Goal: Task Accomplishment & Management: Use online tool/utility

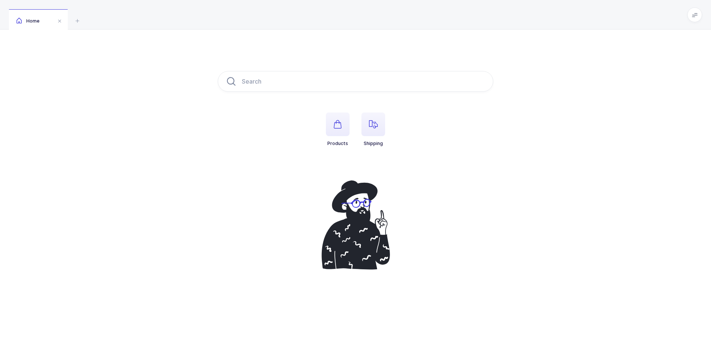
click at [356, 121] on li "Shipping" at bounding box center [374, 130] width 36 height 34
click at [374, 120] on span "button" at bounding box center [373, 125] width 24 height 24
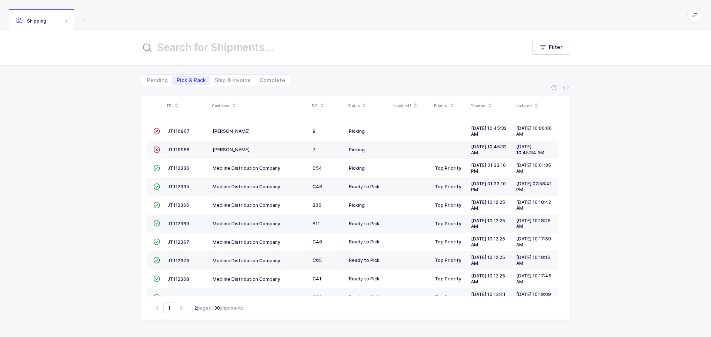
click at [181, 131] on span "JT110967" at bounding box center [178, 132] width 22 height 6
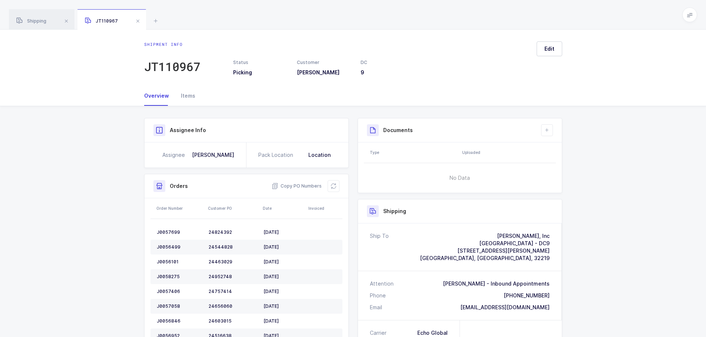
click at [333, 187] on icon at bounding box center [333, 186] width 6 height 6
click at [336, 184] on icon at bounding box center [333, 186] width 6 height 6
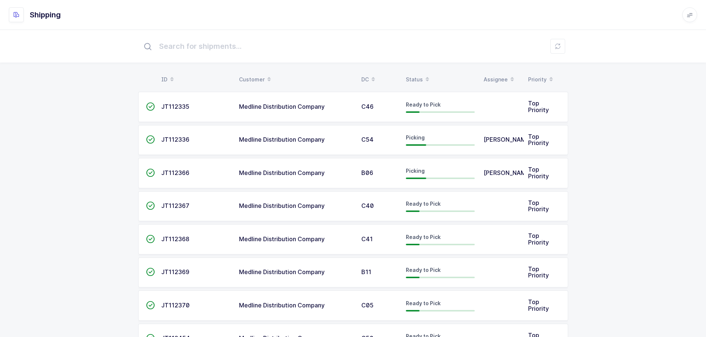
click at [423, 76] on span at bounding box center [427, 79] width 9 height 13
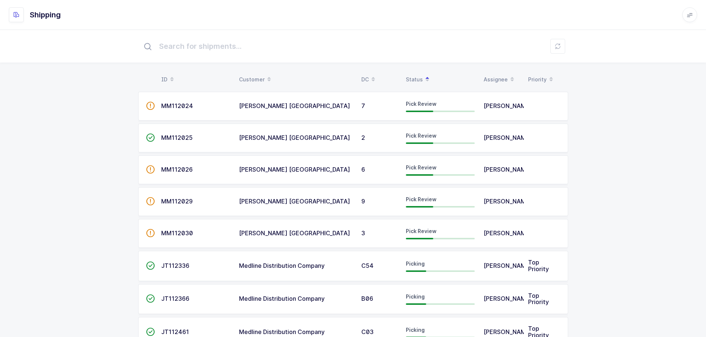
click at [181, 205] on span "MM112029" at bounding box center [176, 201] width 31 height 7
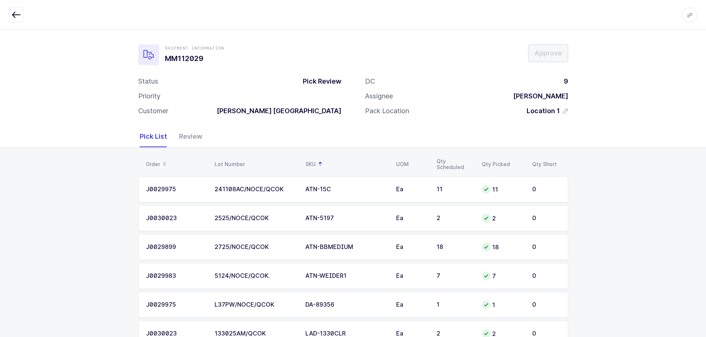
click at [16, 13] on icon "button" at bounding box center [16, 14] width 9 height 9
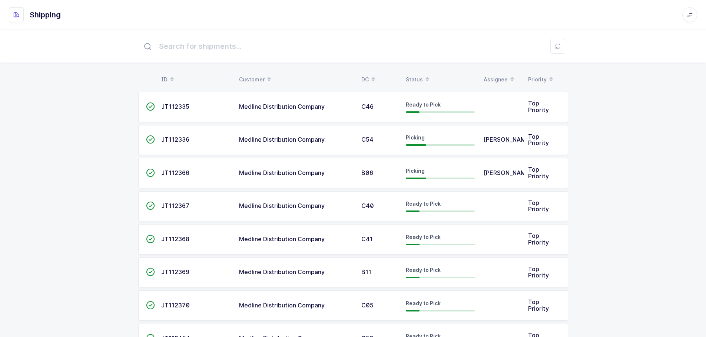
click at [420, 81] on div "Status" at bounding box center [440, 79] width 69 height 13
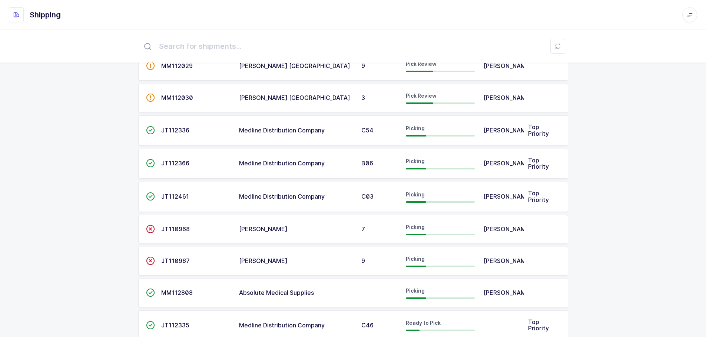
scroll to position [148, 0]
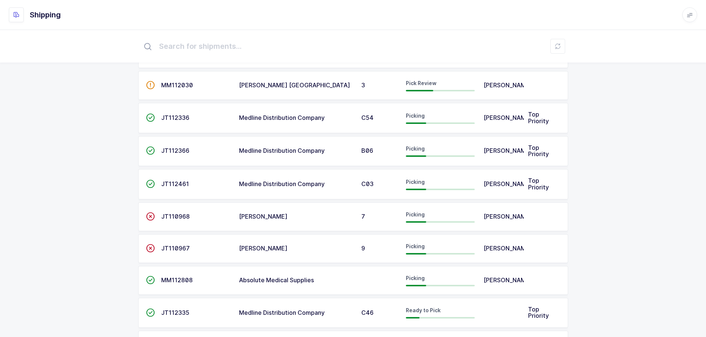
click at [179, 257] on td "JT110967" at bounding box center [196, 248] width 78 height 29
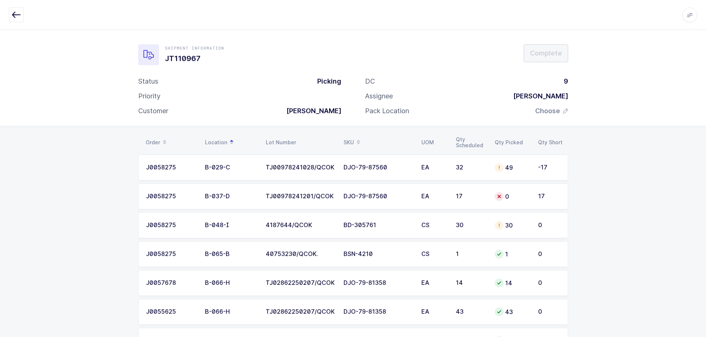
click at [456, 166] on div "32" at bounding box center [471, 167] width 30 height 7
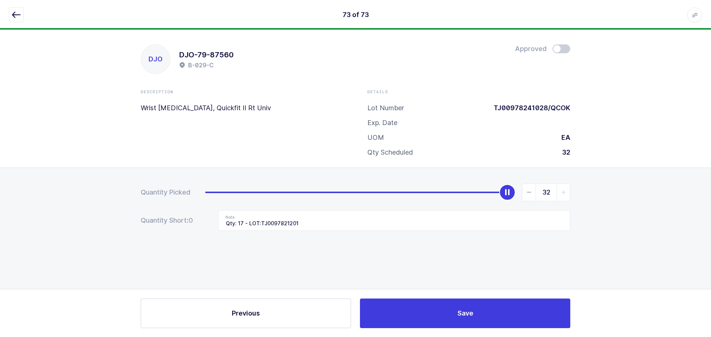
click at [561, 47] on span at bounding box center [562, 48] width 18 height 9
drag, startPoint x: 17, startPoint y: 14, endPoint x: 26, endPoint y: 17, distance: 9.4
click at [16, 14] on icon "button" at bounding box center [16, 14] width 9 height 9
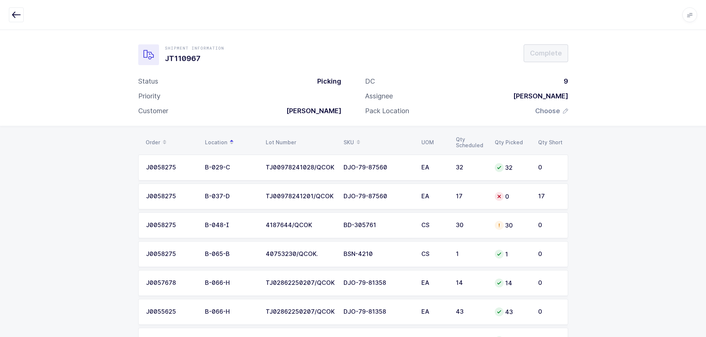
click at [517, 198] on div "0" at bounding box center [511, 196] width 34 height 9
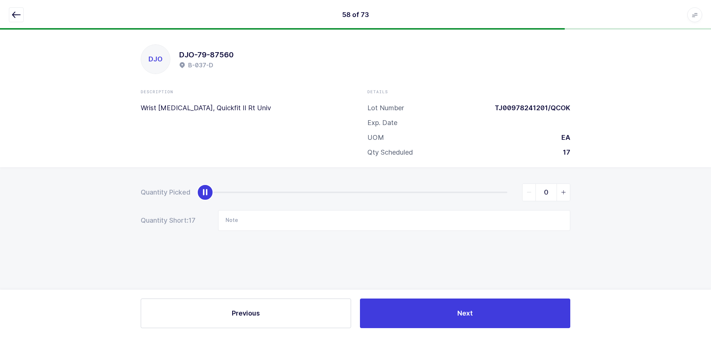
click at [217, 193] on div "0" at bounding box center [387, 193] width 365 height 18
type input "17"
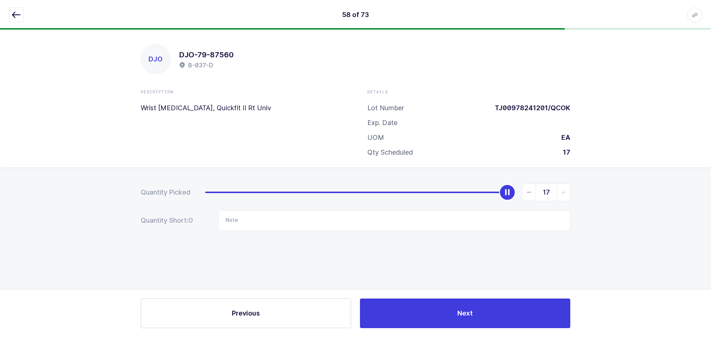
drag, startPoint x: 236, startPoint y: 193, endPoint x: 618, endPoint y: 190, distance: 381.8
click at [618, 190] on div "Quantity Picked 17 Quantity Short: 0 Note" at bounding box center [355, 233] width 711 height 132
click at [16, 12] on icon "button" at bounding box center [16, 14] width 9 height 9
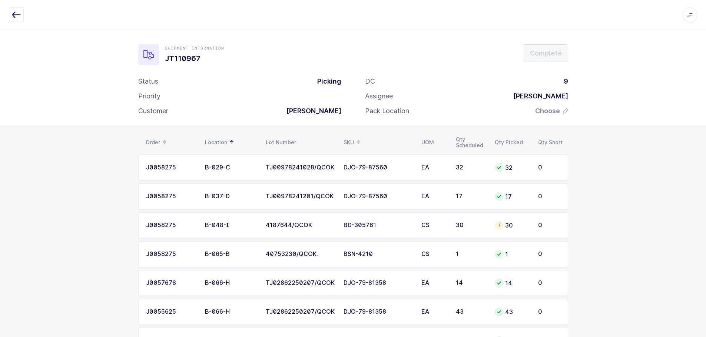
click at [415, 228] on td "BD-305761" at bounding box center [378, 226] width 78 height 26
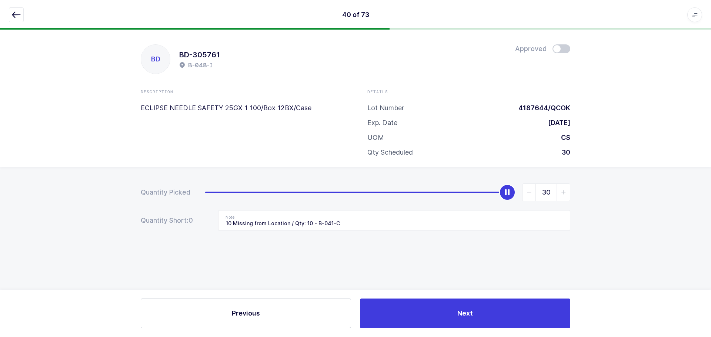
click at [558, 48] on span at bounding box center [562, 48] width 18 height 9
drag, startPoint x: 16, startPoint y: 14, endPoint x: 61, endPoint y: 81, distance: 81.3
click at [16, 14] on icon "button" at bounding box center [16, 14] width 9 height 9
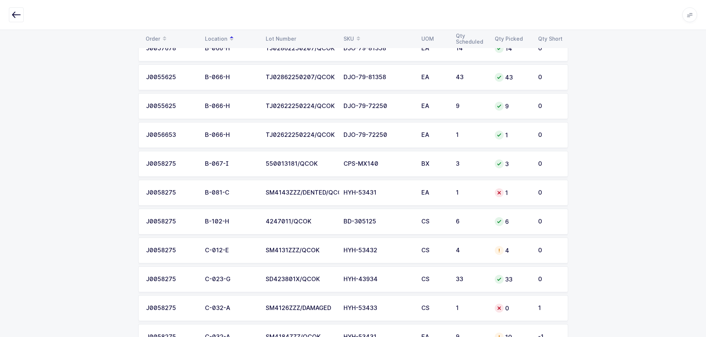
scroll to position [222, 0]
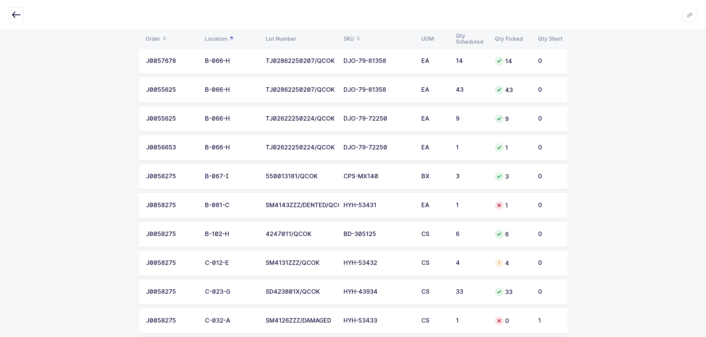
click at [406, 205] on div "HYH-53431" at bounding box center [377, 205] width 69 height 7
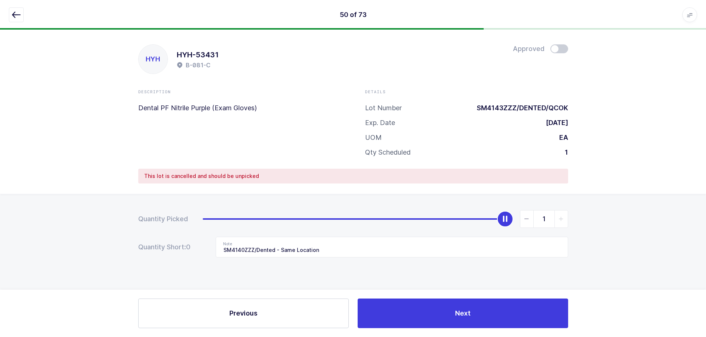
scroll to position [0, 0]
type input "0"
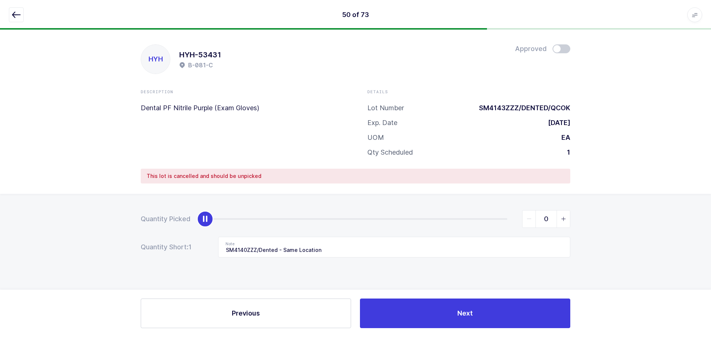
drag, startPoint x: 504, startPoint y: 218, endPoint x: 154, endPoint y: 239, distance: 350.3
click at [154, 239] on form "Quantity Picked 0 Quantity Short: 1 Note SM4140ZZZ/Dented - Same Location" at bounding box center [356, 233] width 430 height 47
drag, startPoint x: 337, startPoint y: 244, endPoint x: 98, endPoint y: 245, distance: 239.2
click at [98, 245] on div "Quantity Picked 0 Quantity Short: 1 Note SM4140ZZZ/Dented - Same Location" at bounding box center [355, 260] width 711 height 132
drag, startPoint x: 12, startPoint y: 14, endPoint x: 21, endPoint y: 24, distance: 13.7
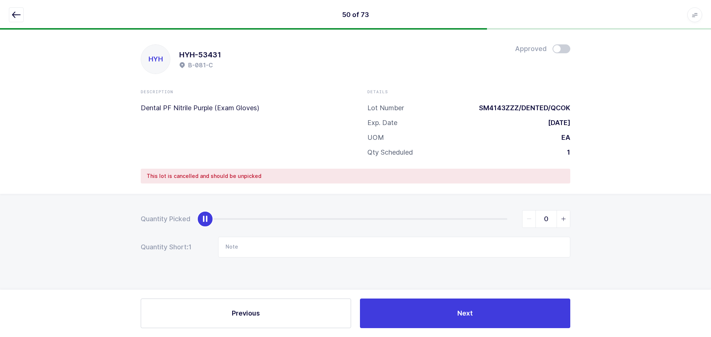
click at [13, 14] on icon "button" at bounding box center [16, 14] width 9 height 9
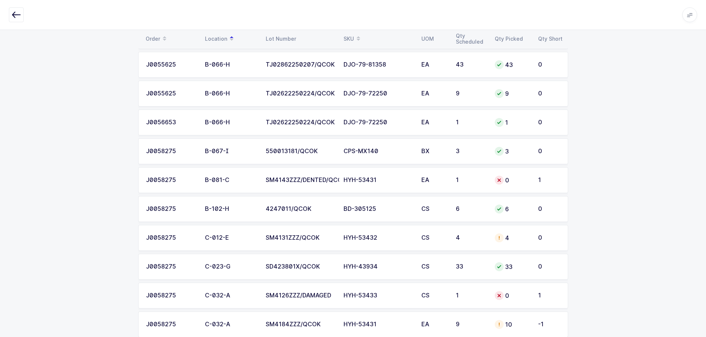
scroll to position [296, 0]
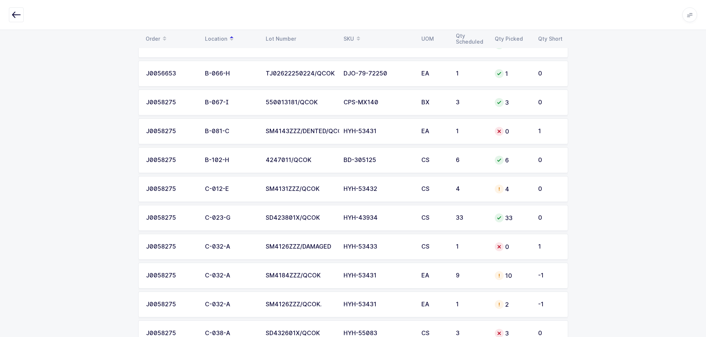
click at [409, 251] on td "HYH-53433" at bounding box center [378, 247] width 78 height 26
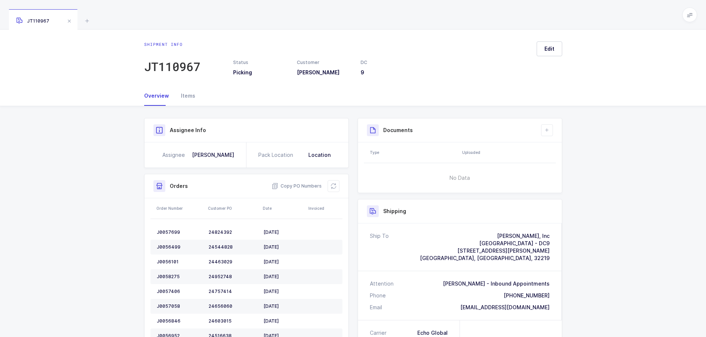
click at [334, 183] on icon at bounding box center [333, 186] width 6 height 6
click at [333, 186] on icon at bounding box center [333, 186] width 6 height 6
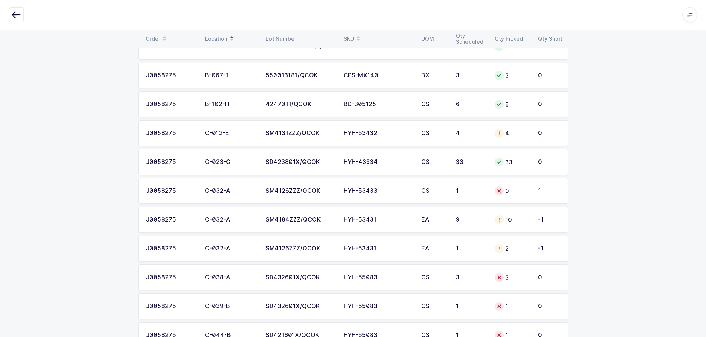
scroll to position [333, 0]
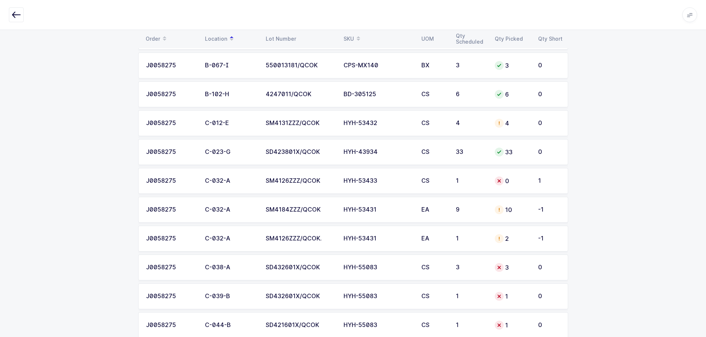
click at [451, 181] on td "1" at bounding box center [470, 181] width 39 height 26
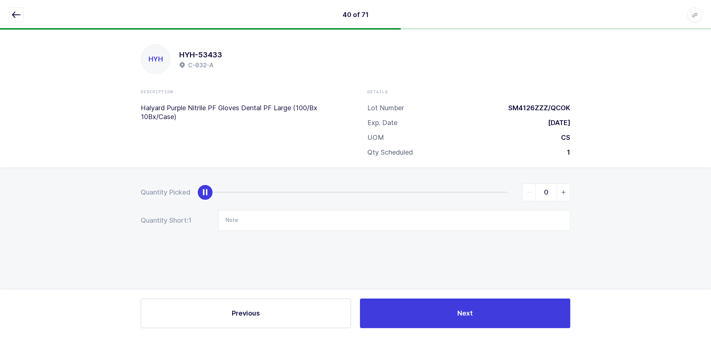
click at [16, 14] on icon "button" at bounding box center [16, 14] width 9 height 9
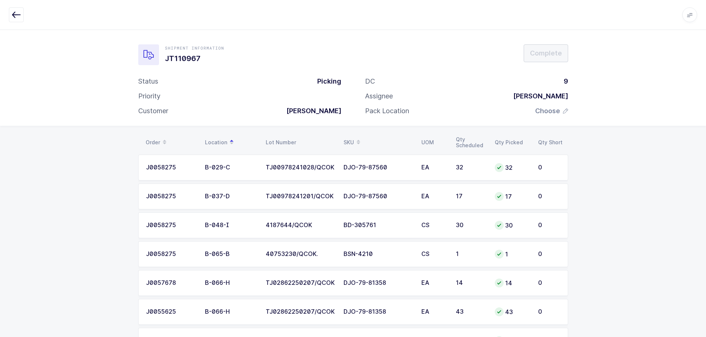
click at [346, 141] on div "SKU" at bounding box center [377, 142] width 69 height 13
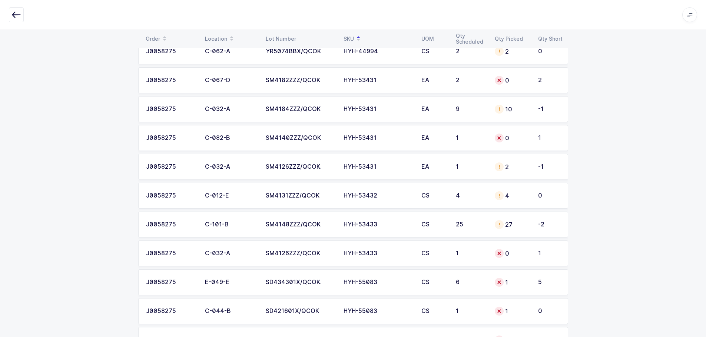
scroll to position [1630, 0]
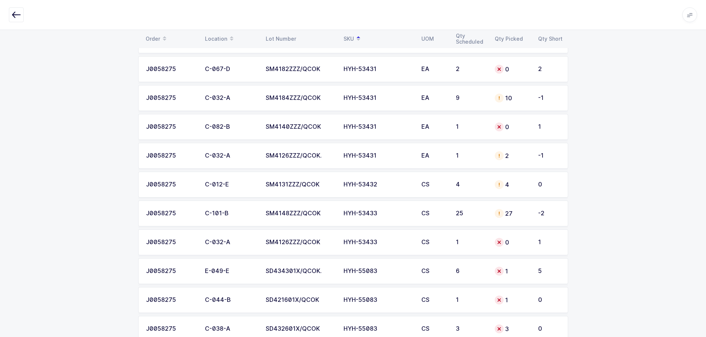
click at [471, 217] on td "25" at bounding box center [470, 214] width 39 height 26
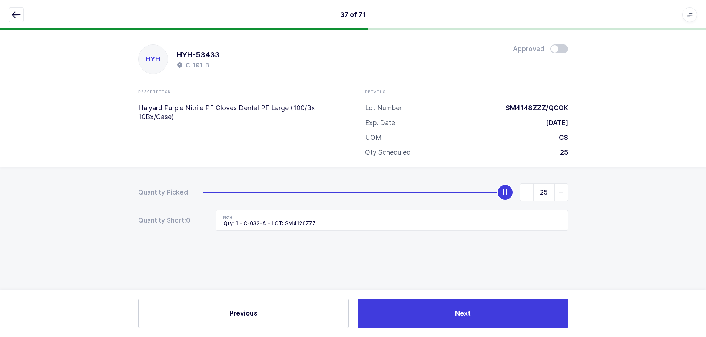
scroll to position [0, 0]
click at [562, 49] on span at bounding box center [562, 48] width 18 height 9
click at [16, 14] on icon "button" at bounding box center [16, 14] width 9 height 9
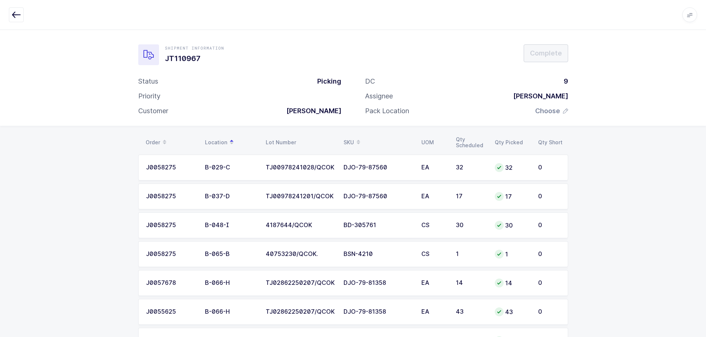
click at [348, 139] on div "SKU" at bounding box center [377, 142] width 69 height 13
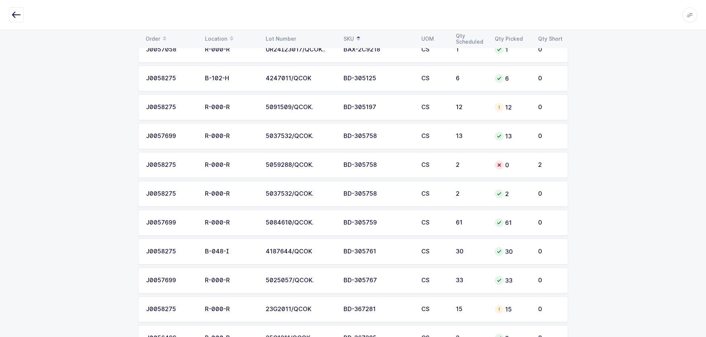
scroll to position [148, 0]
click at [410, 161] on div "BD-305758" at bounding box center [377, 164] width 69 height 7
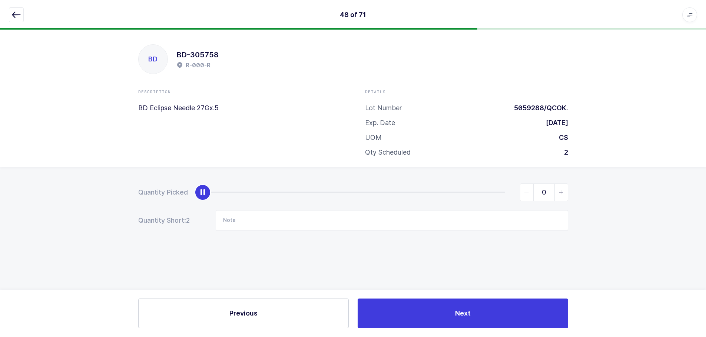
scroll to position [0, 0]
type input "2"
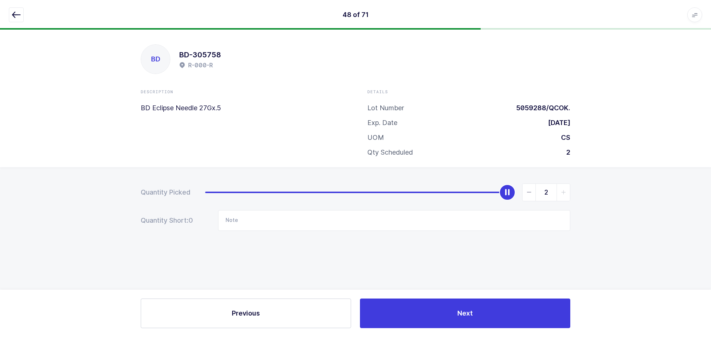
click at [565, 187] on span "slider between 0 and 2" at bounding box center [563, 192] width 13 height 17
click at [20, 16] on icon "button" at bounding box center [16, 14] width 9 height 9
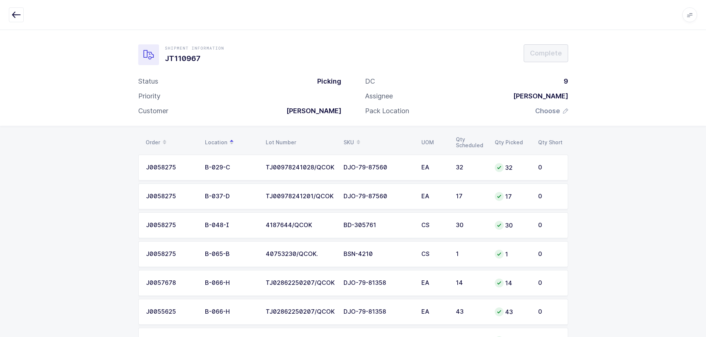
click at [346, 137] on div "SKU" at bounding box center [377, 142] width 69 height 13
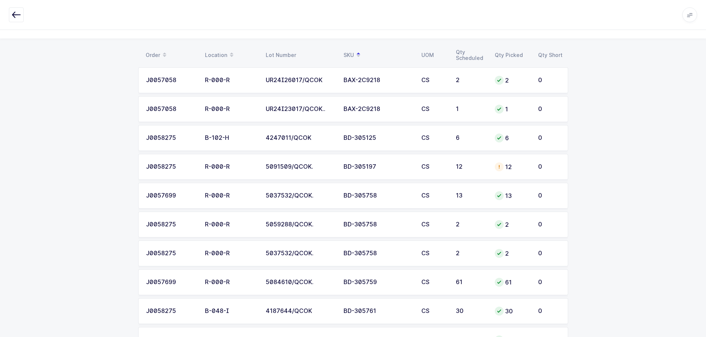
scroll to position [74, 0]
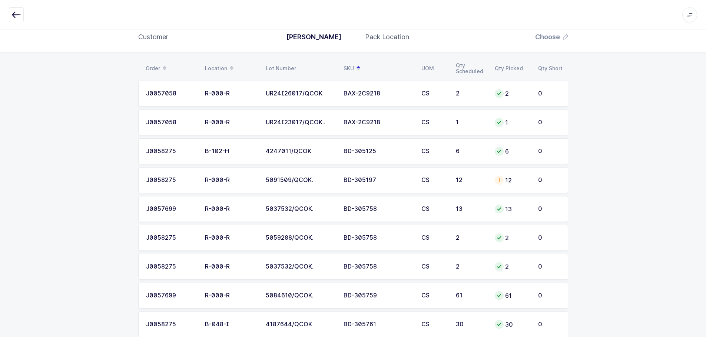
click at [433, 184] on td "CS" at bounding box center [434, 180] width 34 height 26
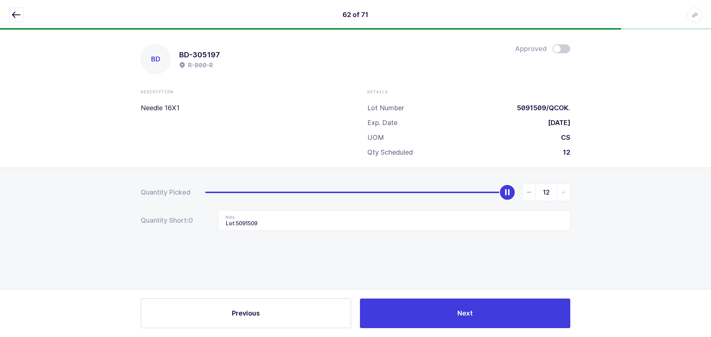
drag, startPoint x: 563, startPoint y: 46, endPoint x: 561, endPoint y: 56, distance: 10.2
click at [563, 46] on span at bounding box center [562, 48] width 18 height 9
click at [16, 14] on icon "button" at bounding box center [16, 14] width 9 height 9
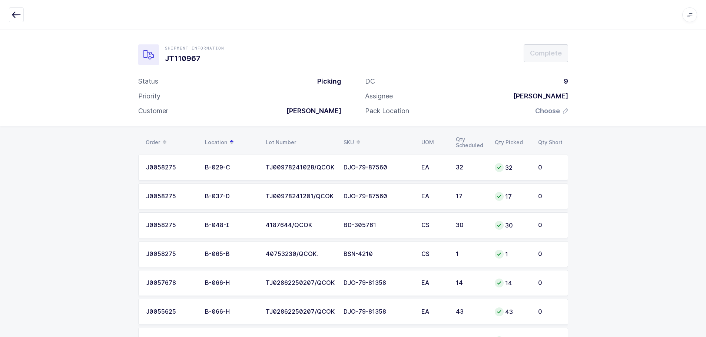
click at [335, 137] on th "Lot Number" at bounding box center [300, 142] width 78 height 13
click at [345, 140] on div "SKU" at bounding box center [377, 142] width 69 height 13
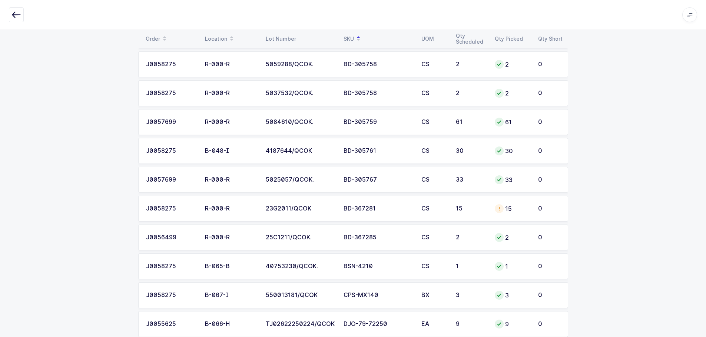
scroll to position [259, 0]
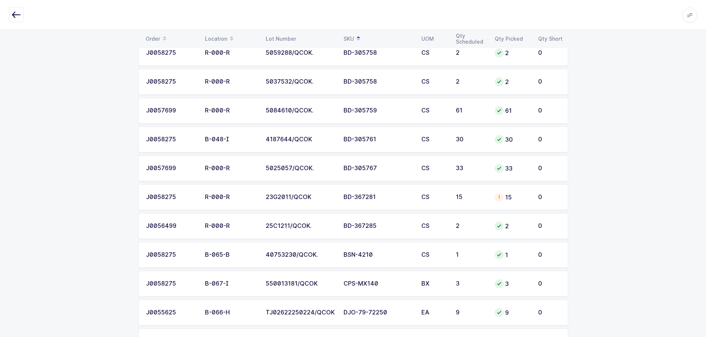
click at [390, 195] on div "BD-367281" at bounding box center [377, 197] width 69 height 7
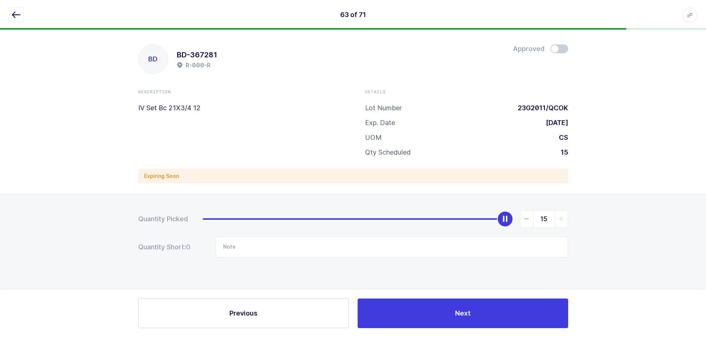
scroll to position [0, 0]
click at [557, 44] on span at bounding box center [562, 48] width 18 height 9
click at [20, 12] on icon "button" at bounding box center [16, 14] width 9 height 9
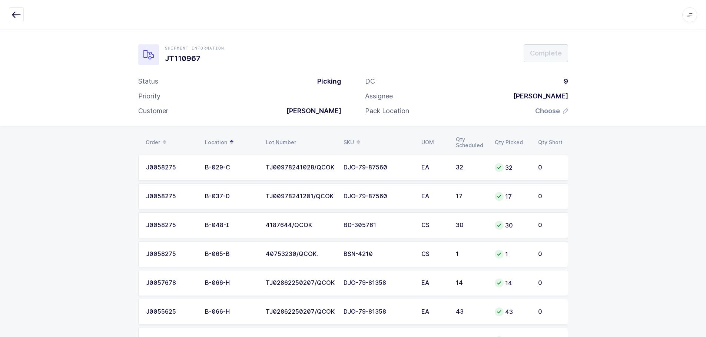
click at [347, 139] on div "SKU" at bounding box center [377, 142] width 69 height 13
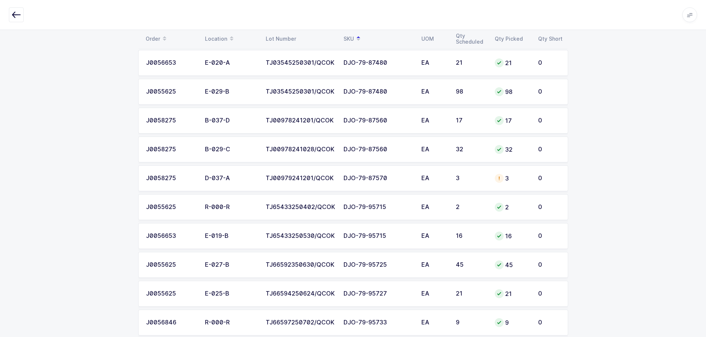
scroll to position [852, 0]
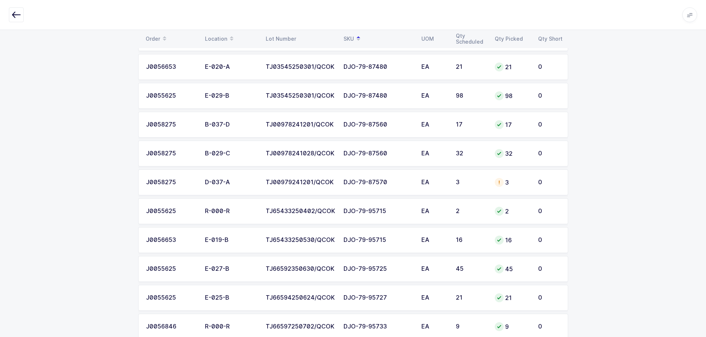
click at [343, 182] on div "DJO-79-87570" at bounding box center [377, 182] width 69 height 7
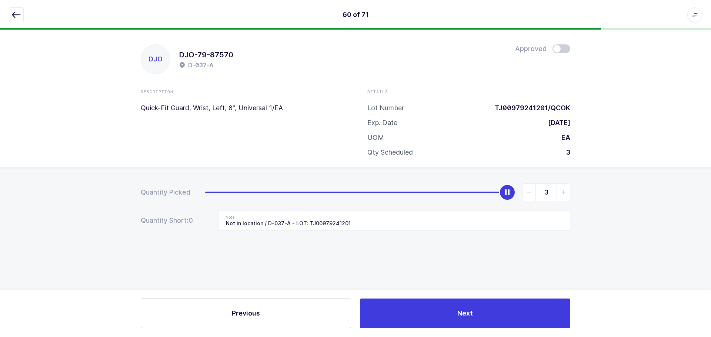
click at [566, 45] on span at bounding box center [562, 48] width 18 height 9
drag, startPoint x: 16, startPoint y: 13, endPoint x: 32, endPoint y: 20, distance: 17.6
click at [13, 13] on icon "button" at bounding box center [16, 14] width 9 height 9
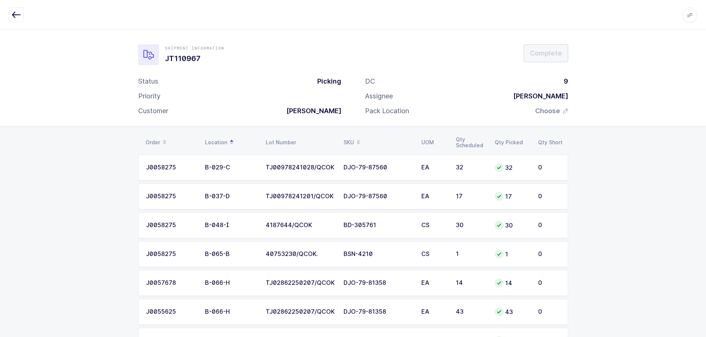
click at [348, 137] on div "SKU" at bounding box center [377, 142] width 69 height 13
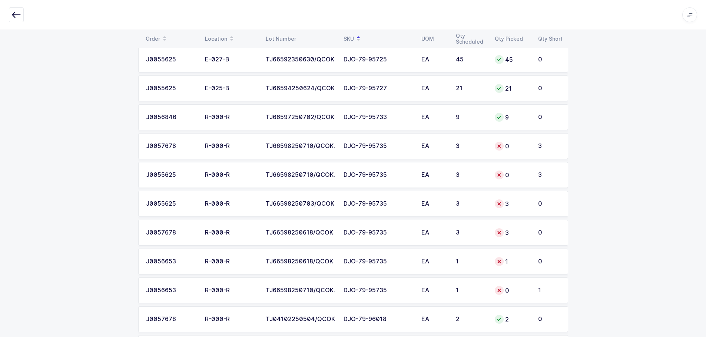
scroll to position [1074, 0]
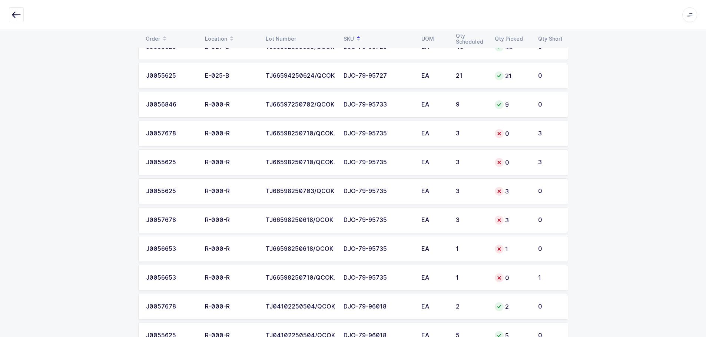
click at [370, 132] on div "DJO-79-95735" at bounding box center [377, 133] width 69 height 7
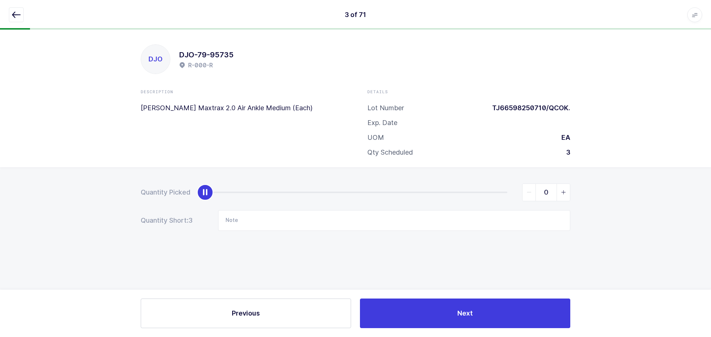
click at [566, 196] on span "slider between 0 and 3" at bounding box center [563, 192] width 13 height 17
type input "3"
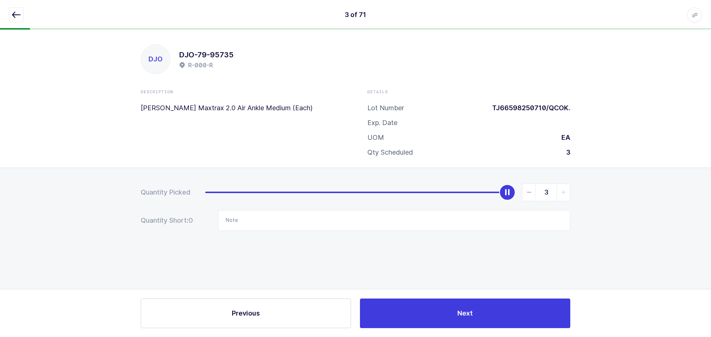
click at [566, 196] on span "slider between 0 and 3" at bounding box center [563, 192] width 13 height 17
drag, startPoint x: 12, startPoint y: 15, endPoint x: 99, endPoint y: 74, distance: 105.3
click at [12, 16] on icon "button" at bounding box center [16, 14] width 9 height 9
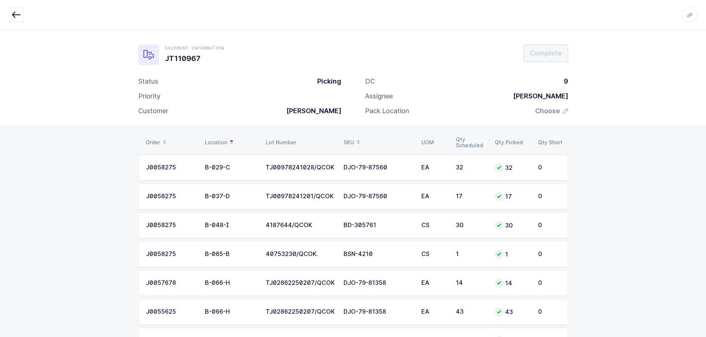
click at [347, 140] on div "SKU" at bounding box center [377, 142] width 69 height 13
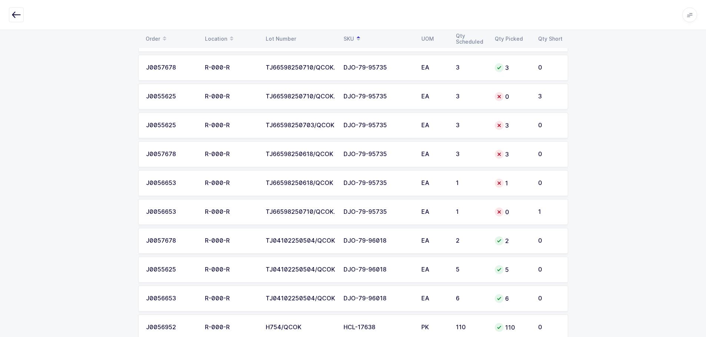
scroll to position [1105, 0]
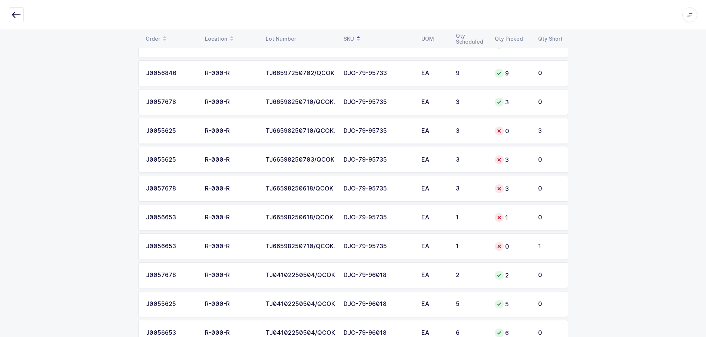
click at [467, 163] on td "3" at bounding box center [470, 160] width 39 height 26
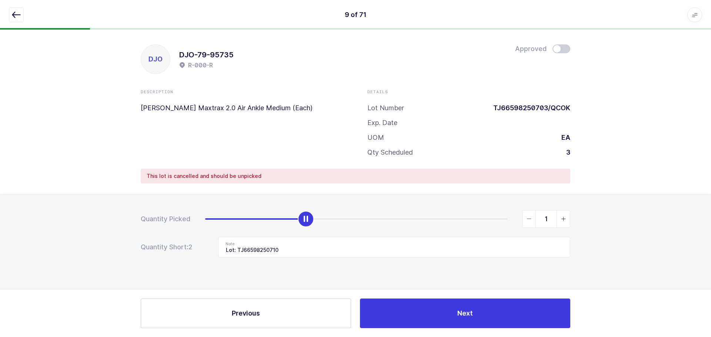
type input "0"
drag, startPoint x: 504, startPoint y: 217, endPoint x: 90, endPoint y: 236, distance: 413.8
click at [90, 240] on div "Quantity Picked 0 Quantity Short: 3 Note Lot: TJ66598250710" at bounding box center [355, 260] width 711 height 132
drag, startPoint x: 304, startPoint y: 245, endPoint x: 162, endPoint y: 262, distance: 143.6
click at [162, 262] on div "Quantity Picked 0 Quantity Short: 3 Note Lot: TJ66598250710" at bounding box center [355, 260] width 711 height 132
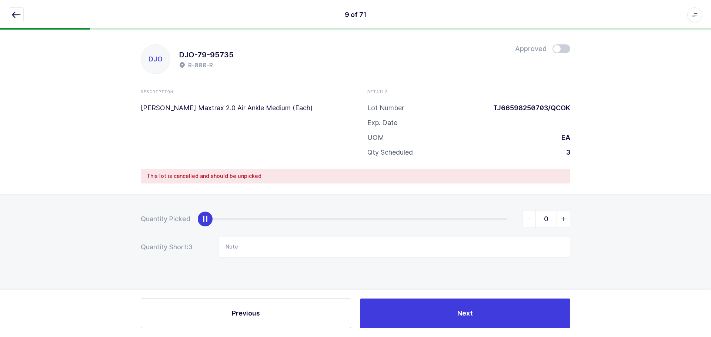
click at [20, 16] on icon "button" at bounding box center [16, 14] width 9 height 9
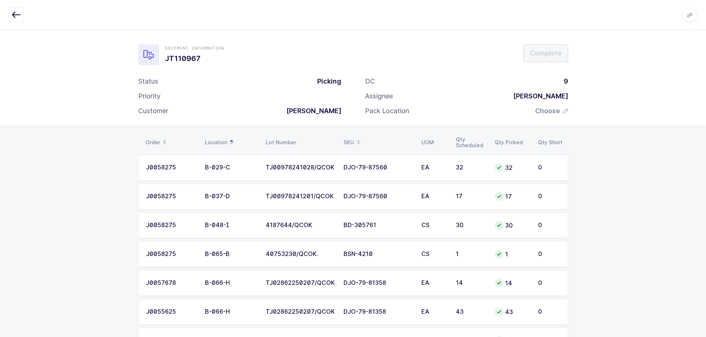
drag, startPoint x: 352, startPoint y: 140, endPoint x: 370, endPoint y: 141, distance: 17.8
click at [352, 140] on div "SKU" at bounding box center [377, 142] width 69 height 13
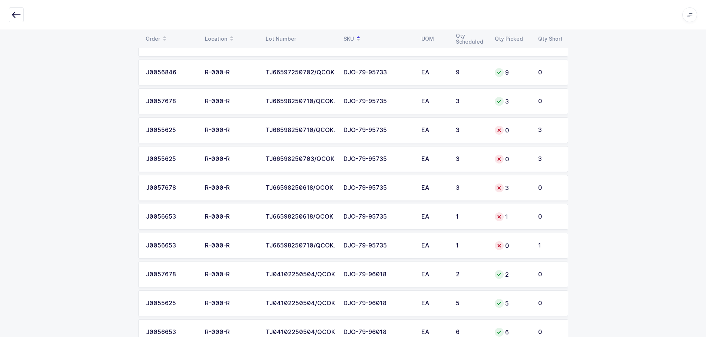
scroll to position [1111, 0]
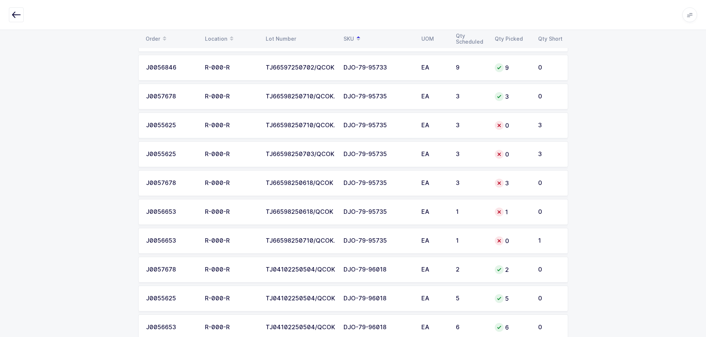
click at [374, 128] on div "DJO-79-95735" at bounding box center [377, 125] width 69 height 7
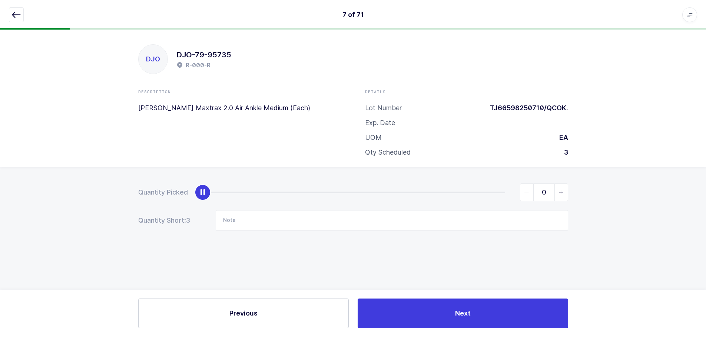
scroll to position [0, 0]
type input "3"
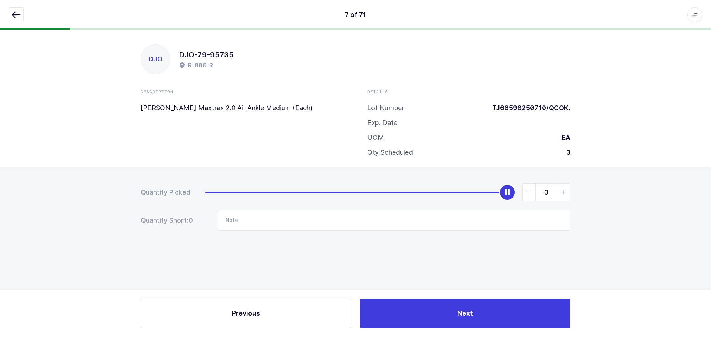
click at [557, 194] on span "slider between 0 and 3" at bounding box center [563, 192] width 13 height 17
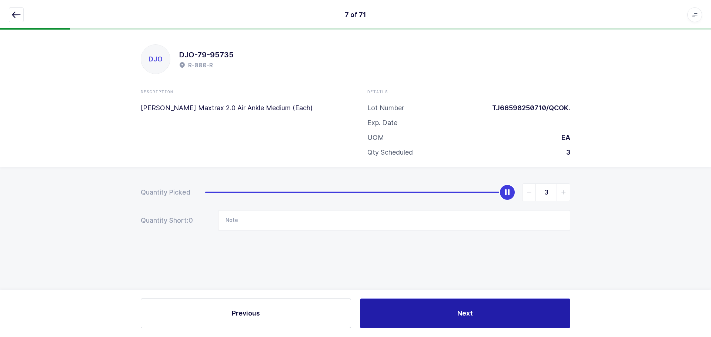
click at [502, 323] on button "Next" at bounding box center [465, 314] width 210 height 30
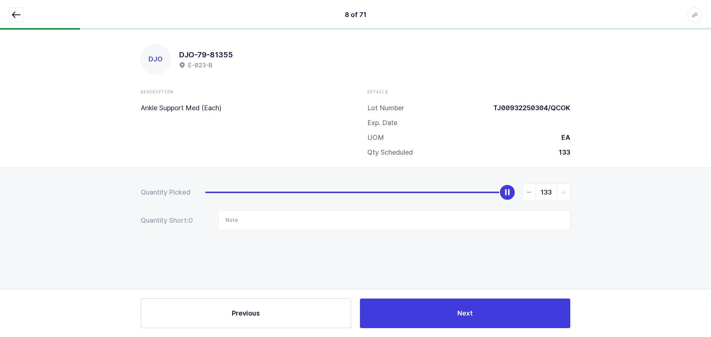
click at [19, 17] on icon "button" at bounding box center [16, 14] width 9 height 9
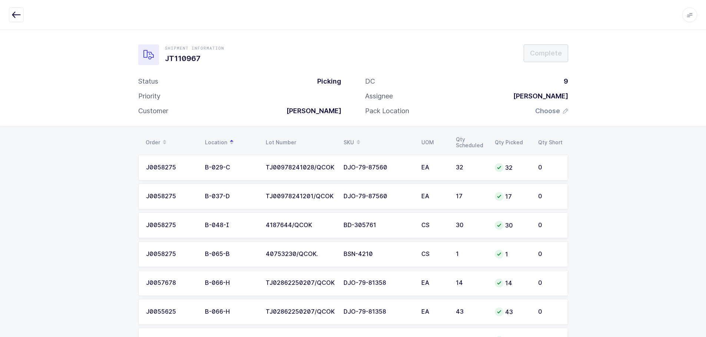
click at [354, 139] on span at bounding box center [358, 142] width 9 height 13
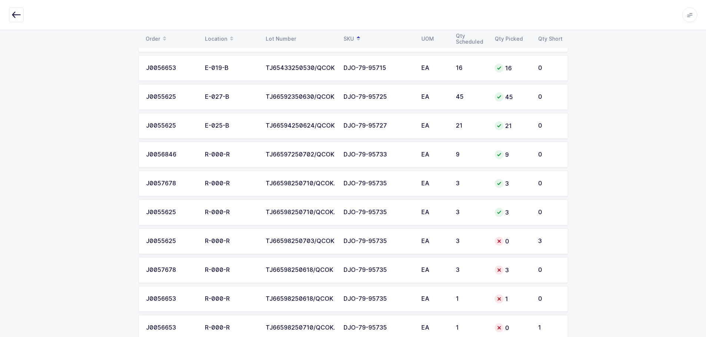
scroll to position [1037, 0]
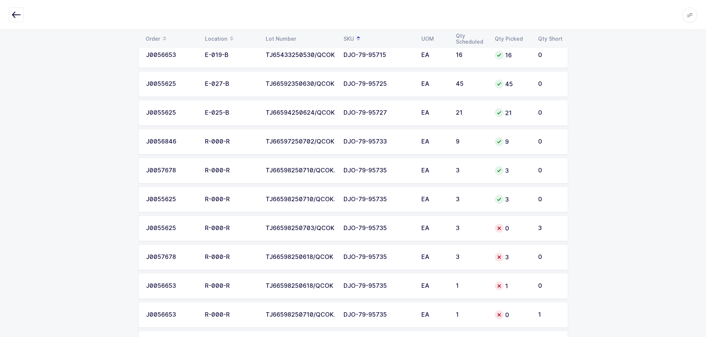
click at [391, 231] on div "DJO-79-95735" at bounding box center [377, 228] width 69 height 7
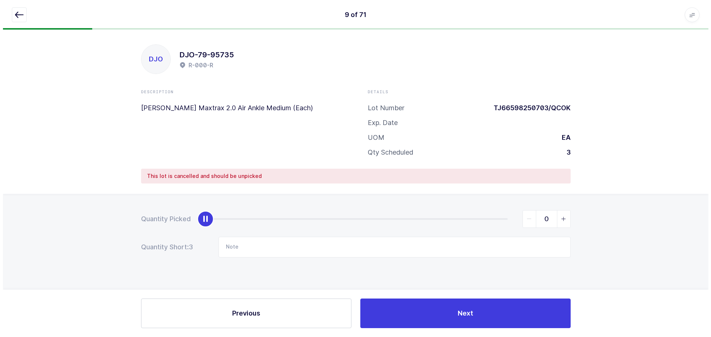
scroll to position [0, 0]
click at [17, 11] on icon "button" at bounding box center [16, 14] width 9 height 9
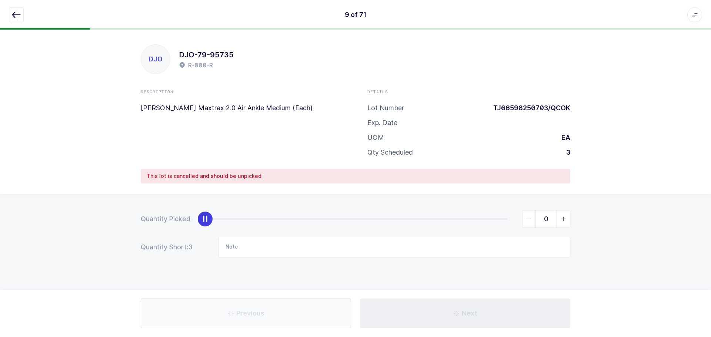
click at [13, 17] on icon "button" at bounding box center [16, 14] width 9 height 9
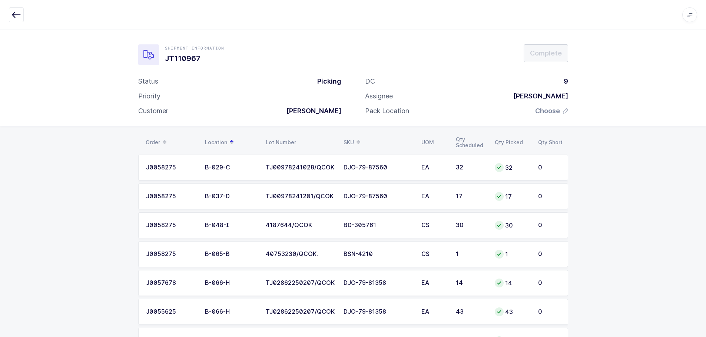
click at [358, 137] on span at bounding box center [358, 142] width 9 height 13
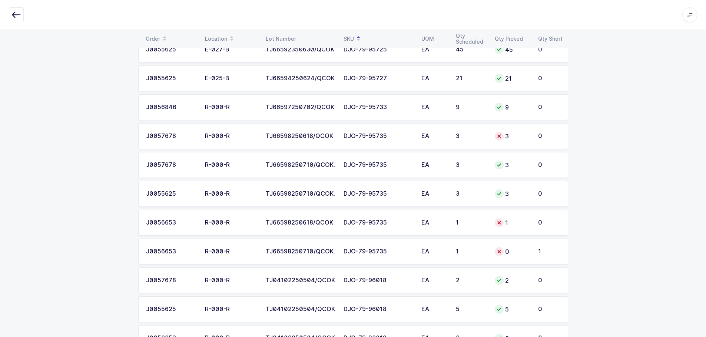
scroll to position [1074, 0]
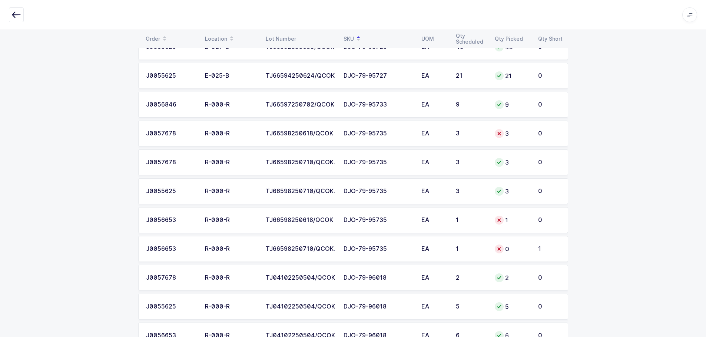
click at [421, 223] on div "EA" at bounding box center [434, 220] width 26 height 7
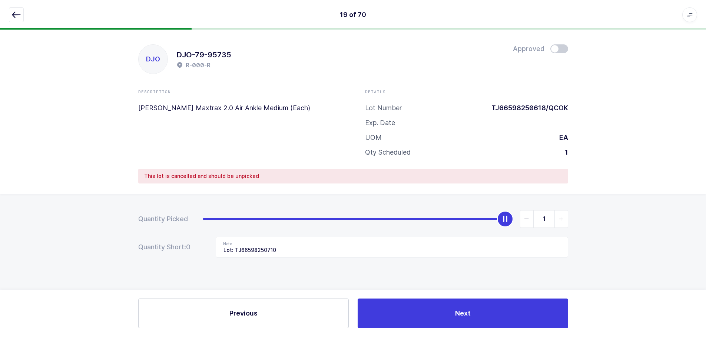
scroll to position [0, 0]
type input "0"
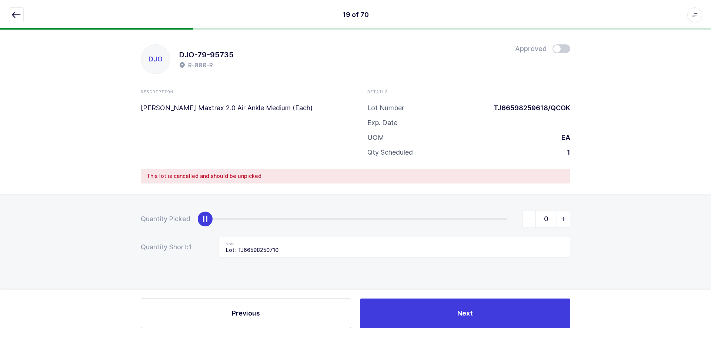
drag, startPoint x: 509, startPoint y: 222, endPoint x: 134, endPoint y: 222, distance: 374.8
click at [117, 214] on div "Quantity Picked 0 Quantity Short: 1 Note Lot: TJ66598250710" at bounding box center [355, 260] width 711 height 132
drag, startPoint x: 262, startPoint y: 244, endPoint x: 194, endPoint y: 244, distance: 67.8
click at [186, 247] on div "Quantity Short: 1 Note Lot: TJ66598250710" at bounding box center [356, 247] width 430 height 21
click at [15, 13] on icon "button" at bounding box center [16, 14] width 9 height 9
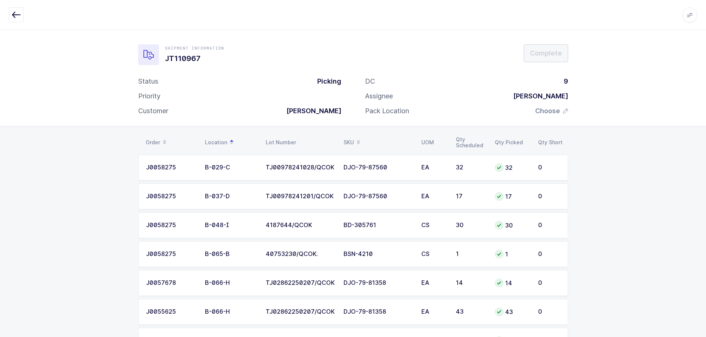
click at [348, 139] on div "SKU" at bounding box center [377, 142] width 69 height 13
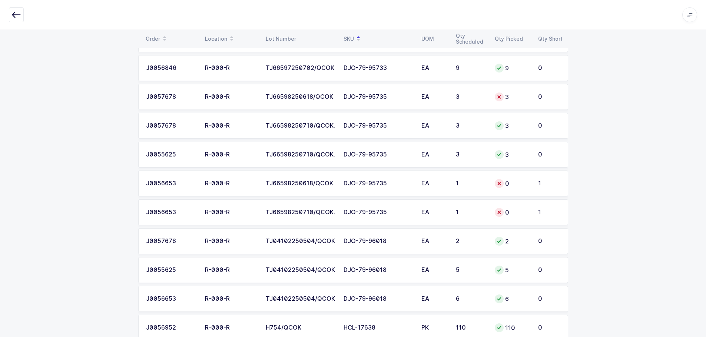
scroll to position [1111, 0]
click at [446, 90] on td "EA" at bounding box center [434, 97] width 34 height 26
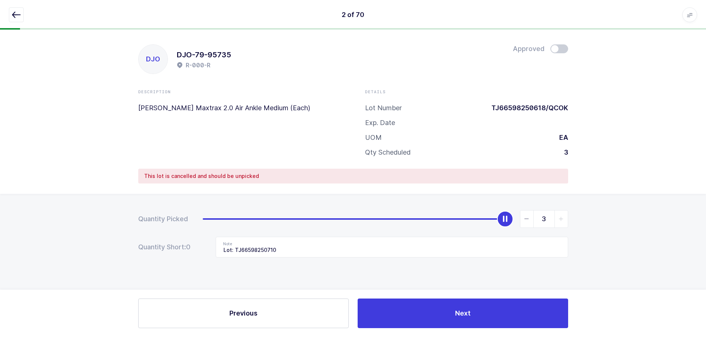
scroll to position [0, 0]
type input "0"
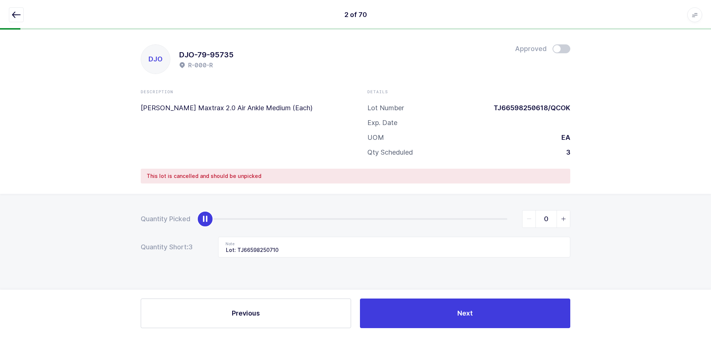
drag, startPoint x: 510, startPoint y: 218, endPoint x: 156, endPoint y: 247, distance: 355.3
click at [132, 239] on div "Quantity Picked 0 Quantity Short: 3 Note Lot: TJ66598250710" at bounding box center [355, 260] width 711 height 132
drag, startPoint x: 270, startPoint y: 248, endPoint x: 203, endPoint y: 251, distance: 66.4
click at [203, 251] on div "Quantity Short: 3 Note Lot: TJ66598250710" at bounding box center [356, 247] width 430 height 21
click at [20, 16] on icon "button" at bounding box center [16, 14] width 9 height 9
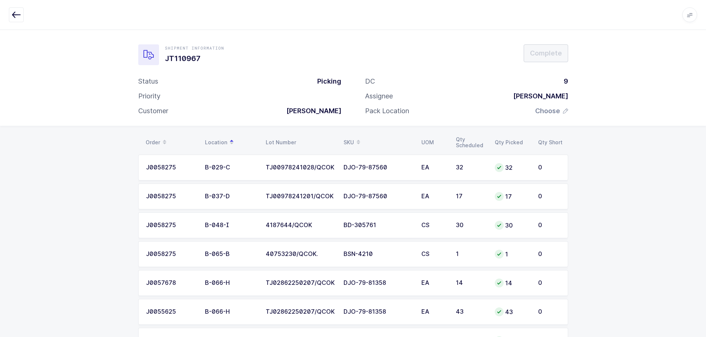
click at [350, 138] on div "SKU" at bounding box center [377, 142] width 69 height 13
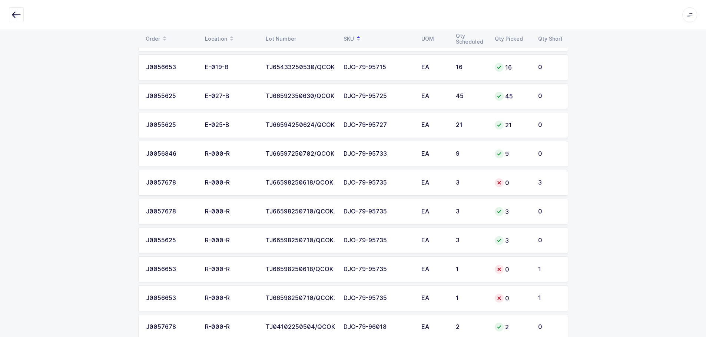
scroll to position [1037, 0]
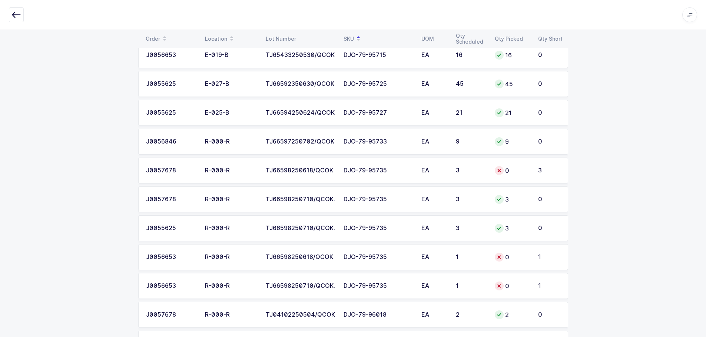
click at [406, 167] on div "DJO-79-95735" at bounding box center [377, 170] width 69 height 7
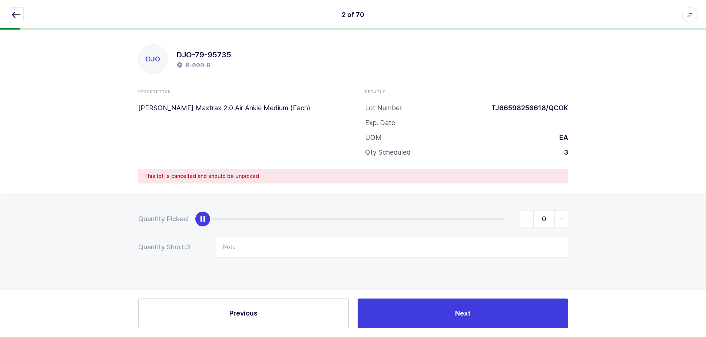
scroll to position [0, 0]
click at [16, 15] on icon "button" at bounding box center [16, 14] width 9 height 9
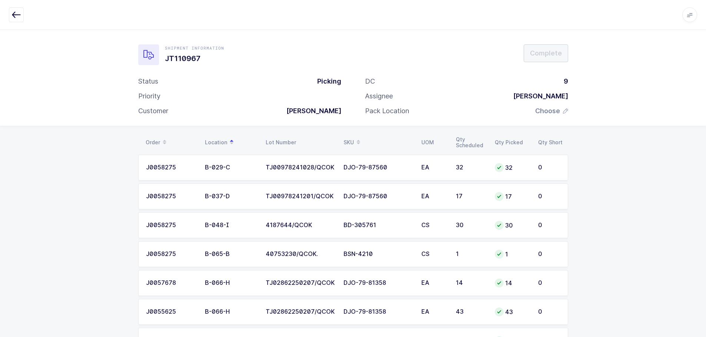
click at [355, 140] on span at bounding box center [358, 142] width 9 height 13
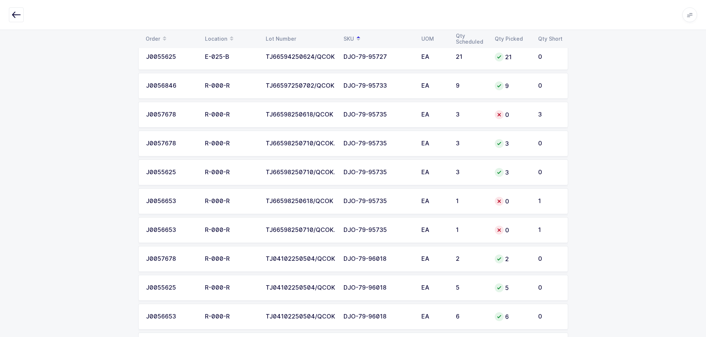
scroll to position [1111, 0]
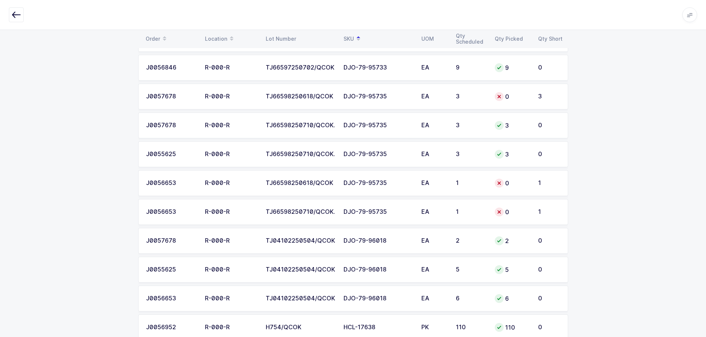
click at [502, 187] on div "0" at bounding box center [511, 183] width 34 height 9
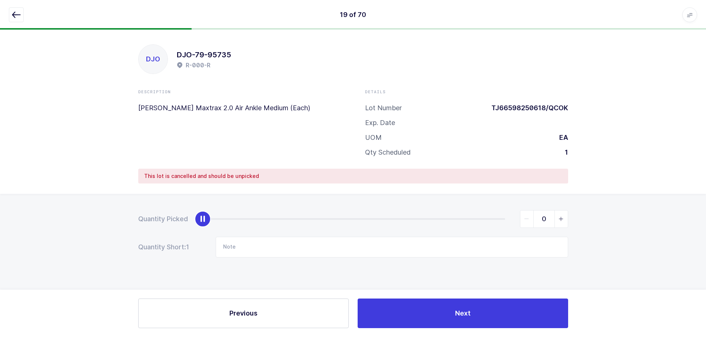
scroll to position [0, 0]
click at [19, 17] on icon "button" at bounding box center [16, 14] width 9 height 9
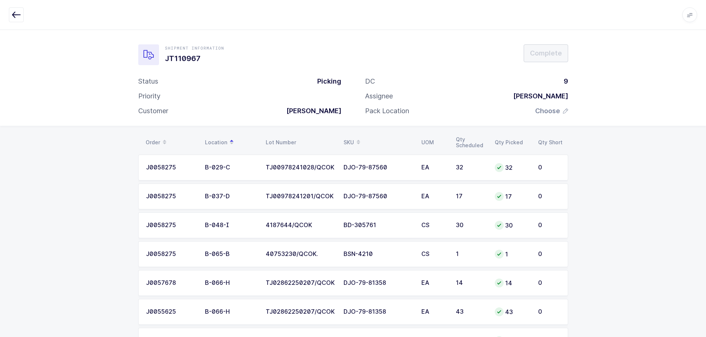
click at [345, 143] on div "SKU" at bounding box center [377, 142] width 69 height 13
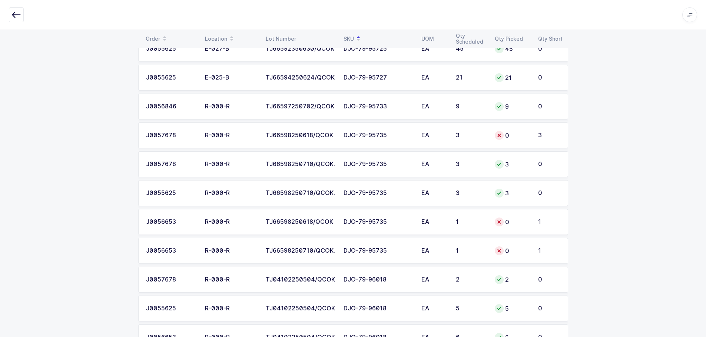
scroll to position [1074, 0]
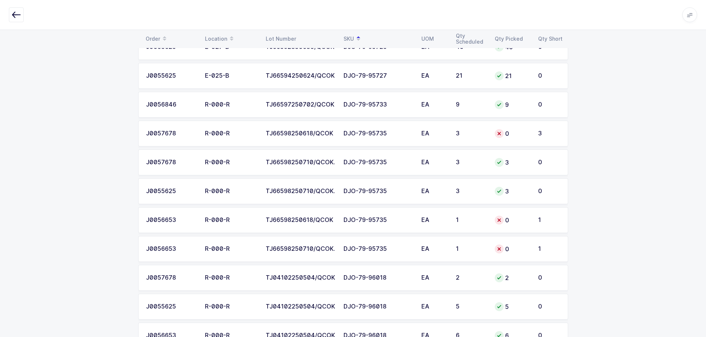
click at [391, 253] on td "DJO-79-95735" at bounding box center [378, 249] width 78 height 26
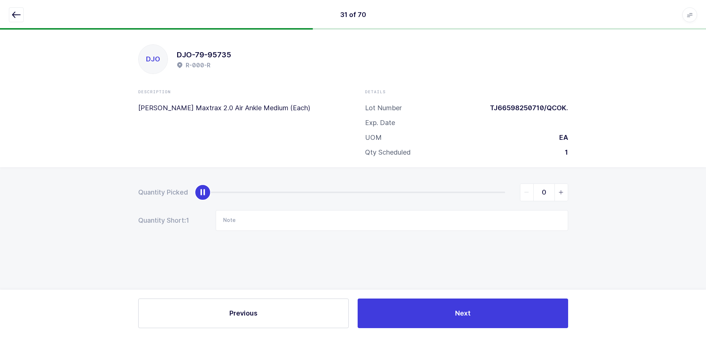
scroll to position [0, 0]
click at [556, 198] on input "0" at bounding box center [546, 193] width 48 height 18
click at [558, 196] on span "slider between 0 and 1" at bounding box center [563, 192] width 13 height 17
type input "1"
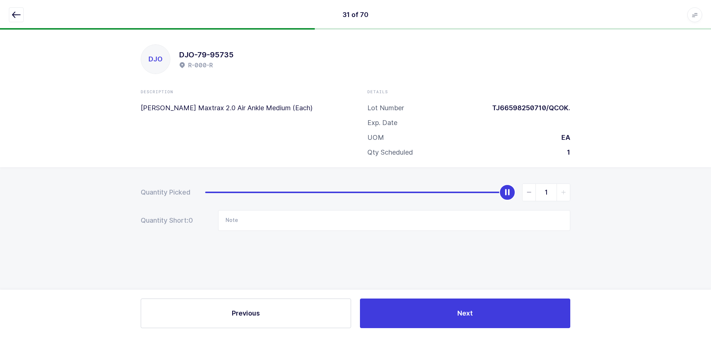
click at [19, 12] on icon "button" at bounding box center [16, 14] width 9 height 9
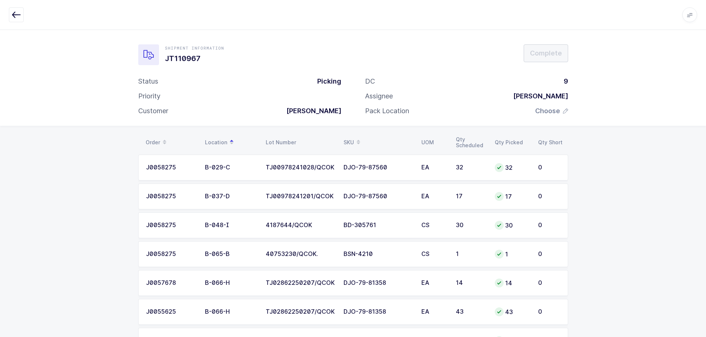
click at [355, 139] on span at bounding box center [358, 142] width 9 height 13
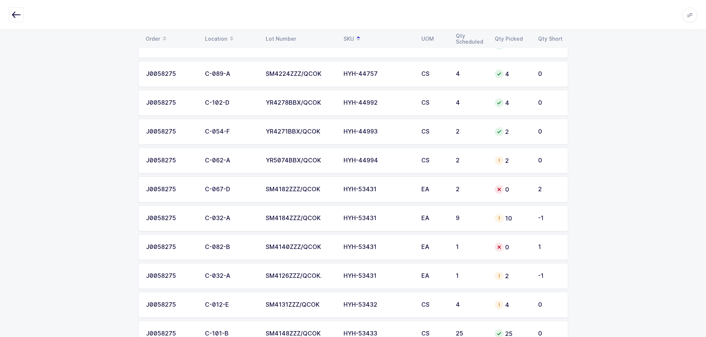
scroll to position [1481, 0]
click at [434, 171] on td "CS" at bounding box center [434, 160] width 34 height 26
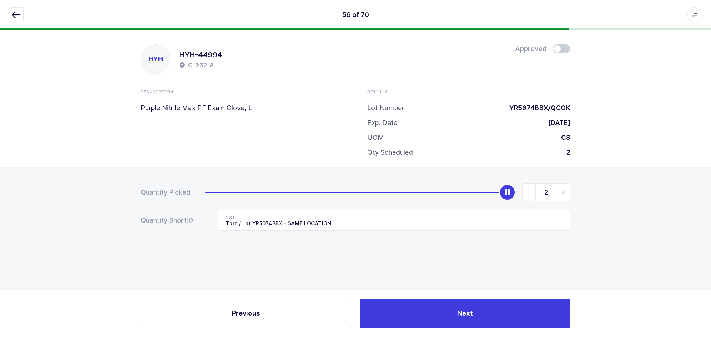
click at [574, 52] on div "HYH HYH-44994 C-062-A Approved Description Purple Nitrile Max PF Exam Glove, L …" at bounding box center [355, 99] width 711 height 138
drag, startPoint x: 563, startPoint y: 47, endPoint x: 551, endPoint y: 67, distance: 23.1
click at [563, 49] on span at bounding box center [562, 48] width 18 height 9
click at [18, 17] on icon "button" at bounding box center [16, 14] width 9 height 9
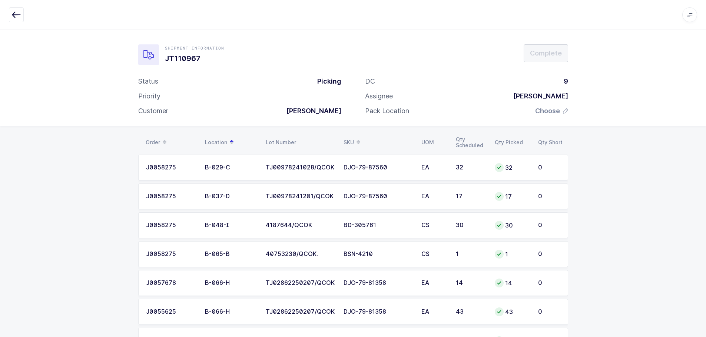
click at [349, 135] on table "Order Location Lot Number SKU UOM Qty Scheduled Qty Picked Qty Short" at bounding box center [353, 142] width 430 height 19
click at [350, 137] on div "SKU" at bounding box center [377, 142] width 69 height 13
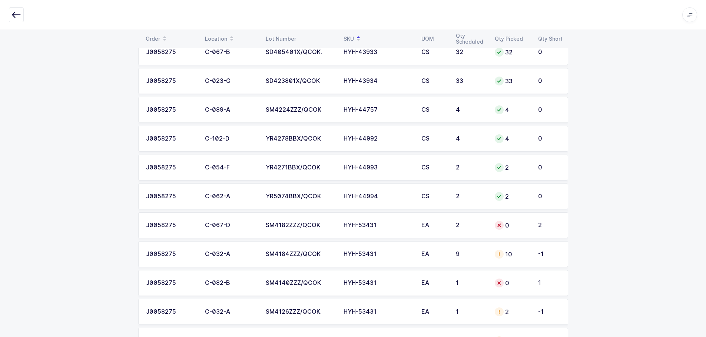
scroll to position [1481, 0]
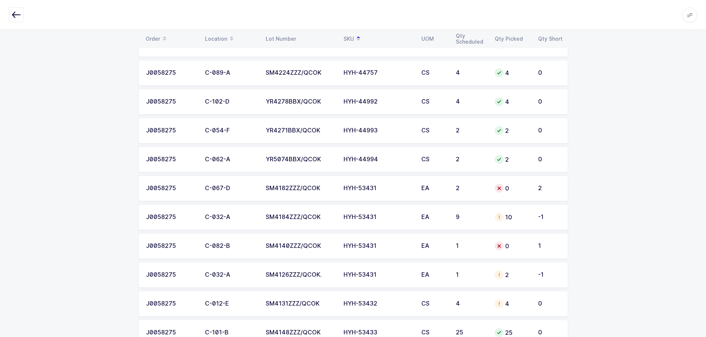
click at [388, 222] on td "HYH-53431" at bounding box center [378, 217] width 78 height 26
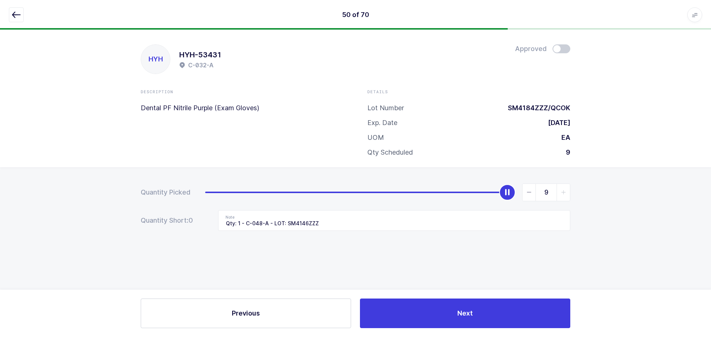
click at [557, 54] on div "HYH HYH-53431 C-032-A Approved" at bounding box center [356, 59] width 430 height 30
click at [556, 55] on div "HYH HYH-53431 C-032-A Approved" at bounding box center [356, 59] width 430 height 30
click at [559, 50] on span at bounding box center [562, 48] width 18 height 9
drag, startPoint x: 19, startPoint y: 16, endPoint x: 121, endPoint y: 75, distance: 118.0
click at [19, 16] on icon "button" at bounding box center [16, 14] width 9 height 9
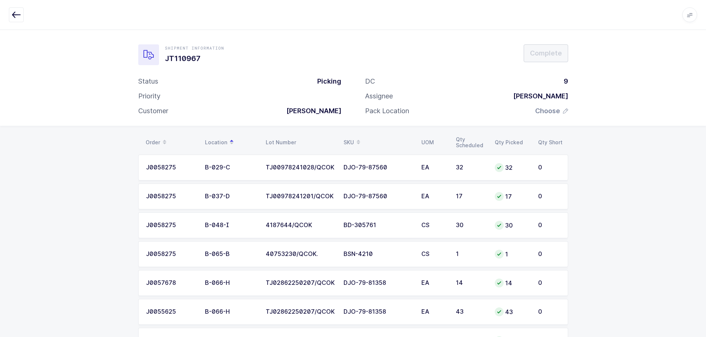
click at [357, 139] on icon at bounding box center [358, 140] width 4 height 4
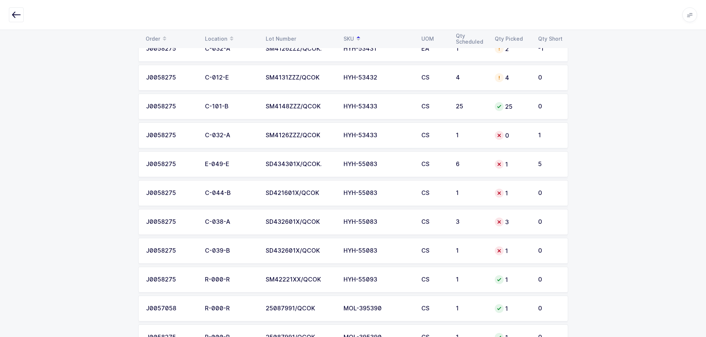
scroll to position [1706, 0]
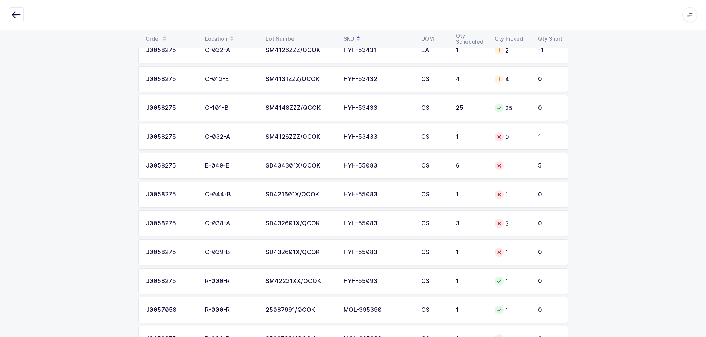
click at [412, 139] on div "HYH-53433" at bounding box center [377, 137] width 69 height 7
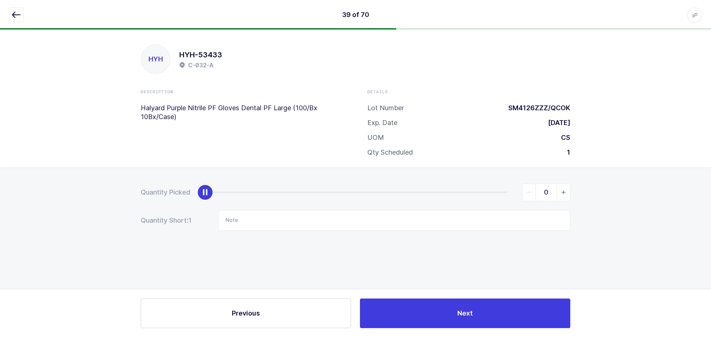
click at [563, 195] on icon "slider between 0 and 1" at bounding box center [563, 192] width 5 height 5
type input "1"
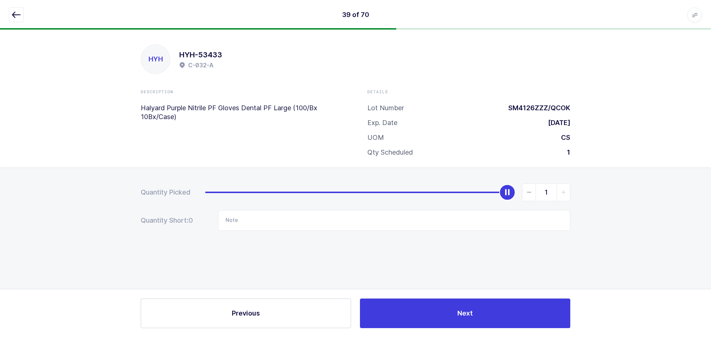
click at [11, 11] on button "button" at bounding box center [16, 14] width 15 height 15
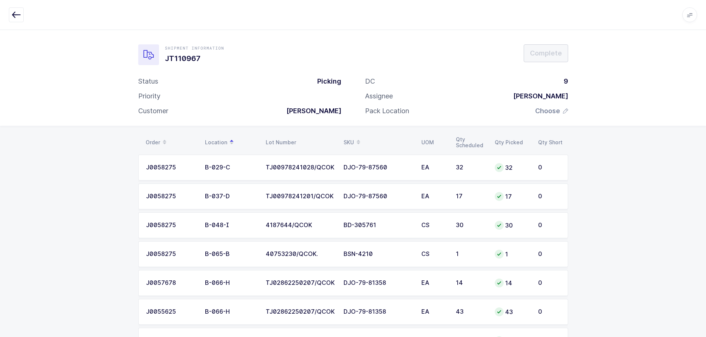
click at [351, 138] on div "SKU" at bounding box center [377, 142] width 69 height 13
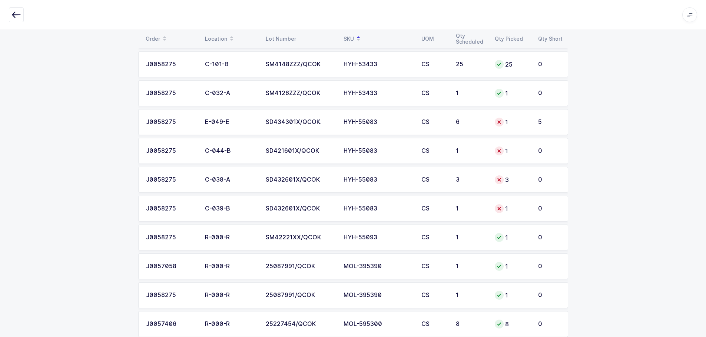
scroll to position [1706, 0]
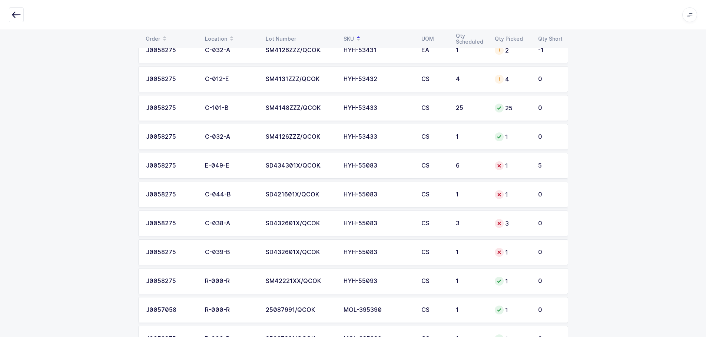
click at [448, 250] on td "CS" at bounding box center [434, 253] width 34 height 26
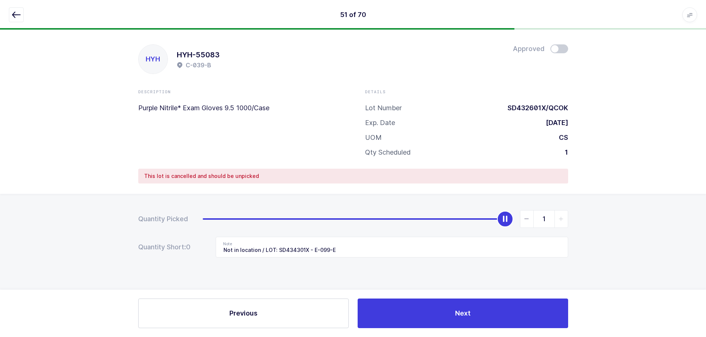
scroll to position [0, 0]
type input "0"
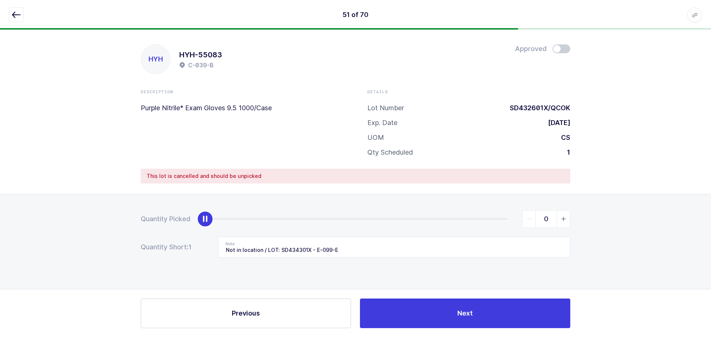
drag, startPoint x: 505, startPoint y: 217, endPoint x: 169, endPoint y: 233, distance: 336.6
click at [138, 232] on div "Quantity Picked 0 Quantity Short: 1 Note Not in location / LOT: SD434301X - E-0…" at bounding box center [355, 260] width 711 height 132
drag, startPoint x: 373, startPoint y: 253, endPoint x: 199, endPoint y: 256, distance: 173.4
click at [199, 256] on div "Quantity Short: 1 Note Not in location / LOT: SD434301X - E-099-E" at bounding box center [356, 247] width 430 height 21
click at [18, 13] on icon "button" at bounding box center [16, 14] width 9 height 9
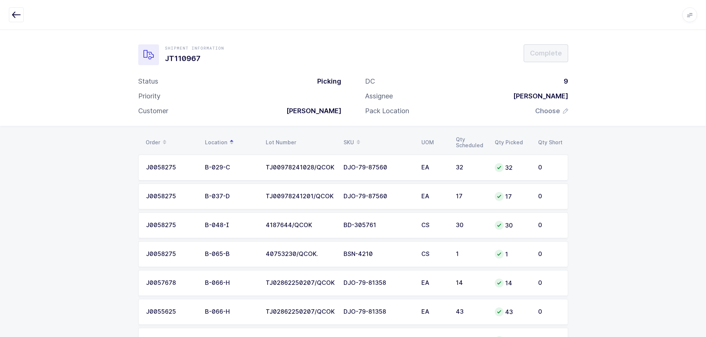
click at [354, 137] on span at bounding box center [358, 142] width 9 height 13
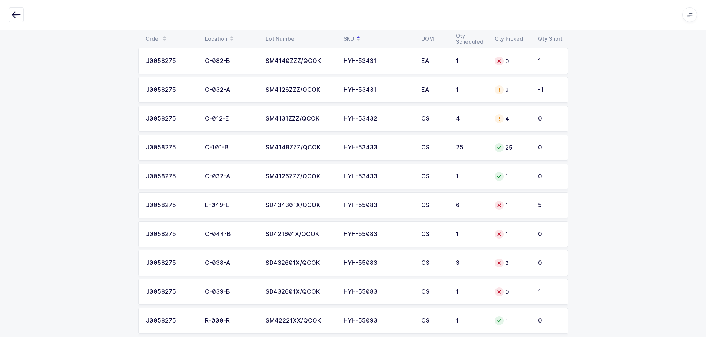
scroll to position [1704, 0]
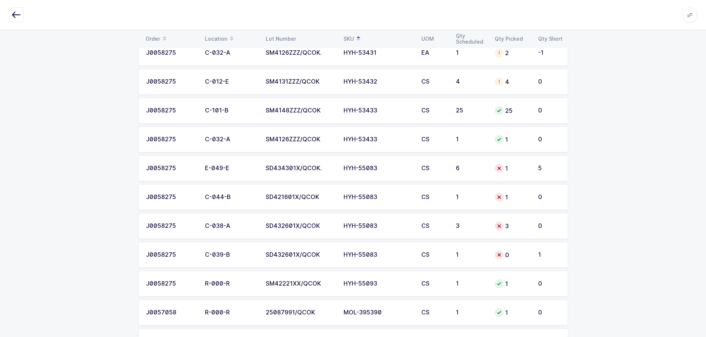
click at [354, 170] on div "HYH-55083" at bounding box center [377, 168] width 69 height 7
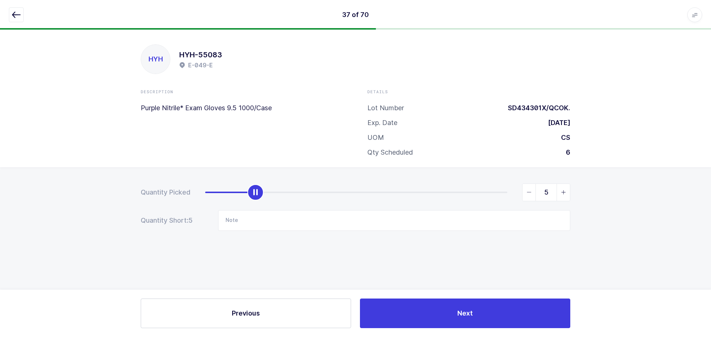
type input "6"
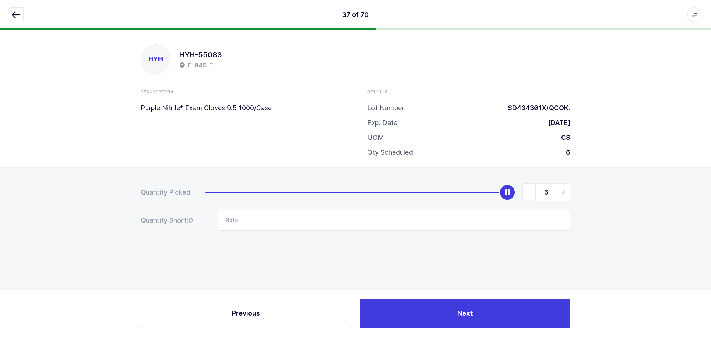
drag, startPoint x: 259, startPoint y: 194, endPoint x: 486, endPoint y: 124, distance: 237.4
click at [620, 167] on div "Quantity Picked 6 Quantity Short: 0 Note" at bounding box center [355, 233] width 711 height 132
drag, startPoint x: 17, startPoint y: 12, endPoint x: 109, endPoint y: 40, distance: 95.8
click at [18, 12] on icon "button" at bounding box center [16, 14] width 9 height 9
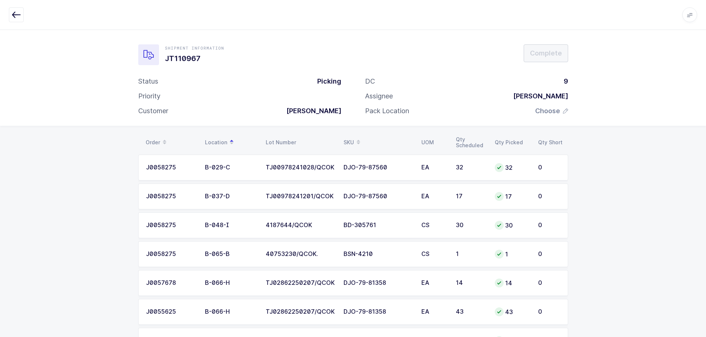
click at [354, 136] on span at bounding box center [358, 142] width 9 height 13
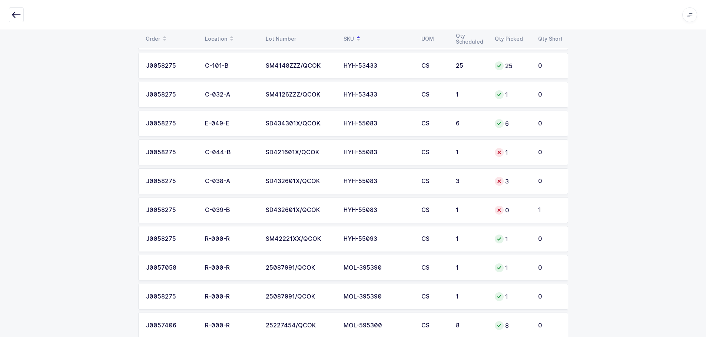
scroll to position [1743, 0]
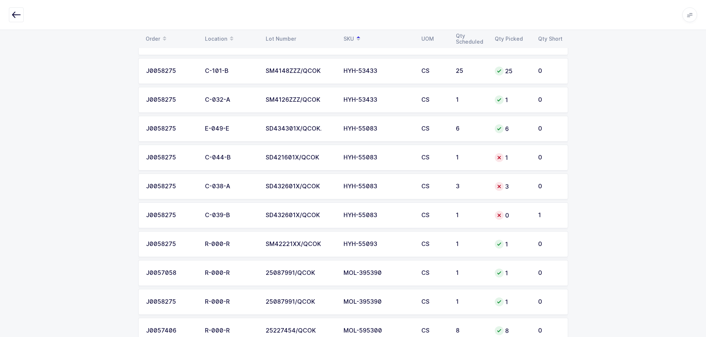
click at [377, 216] on div "HYH-55083" at bounding box center [377, 215] width 69 height 7
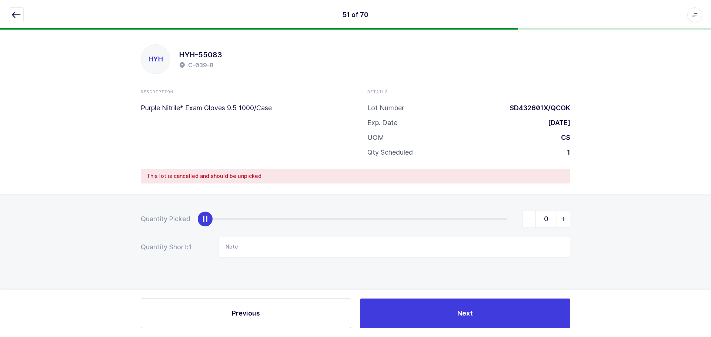
click at [14, 13] on icon "button" at bounding box center [16, 14] width 9 height 9
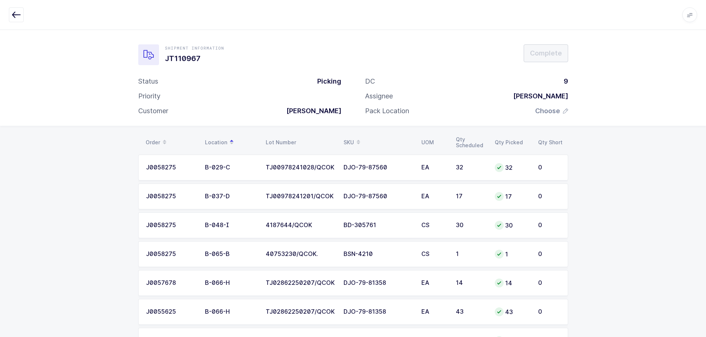
click at [349, 141] on div "SKU" at bounding box center [377, 142] width 69 height 13
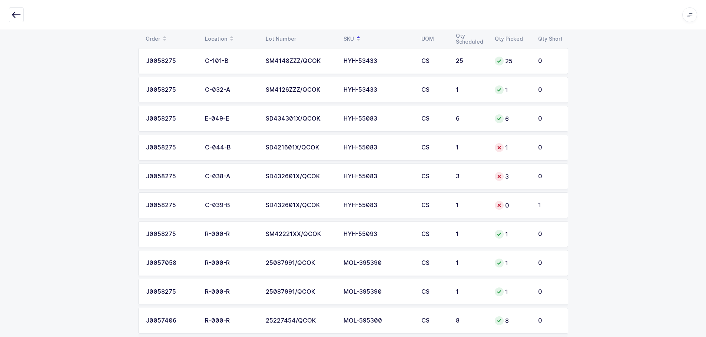
scroll to position [1706, 0]
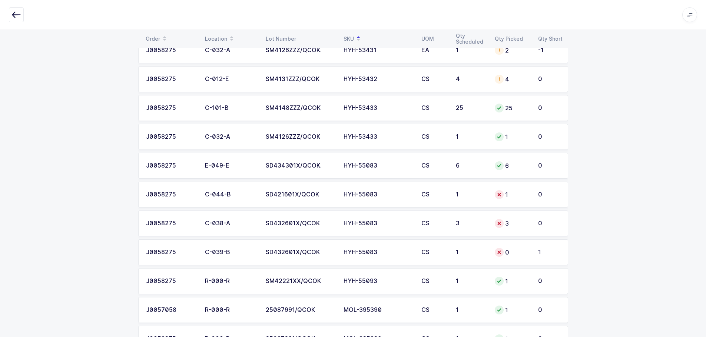
click at [390, 214] on td "HYH-55083" at bounding box center [378, 224] width 78 height 26
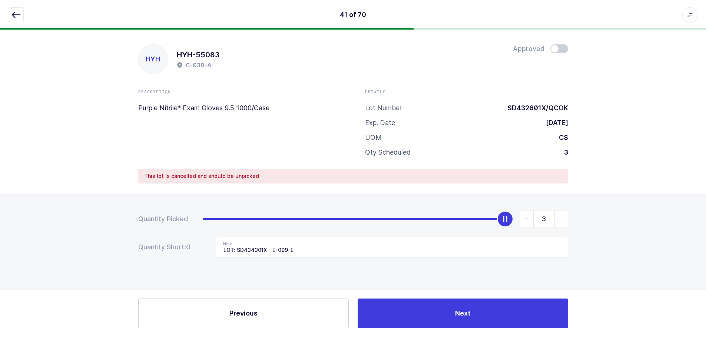
scroll to position [0, 0]
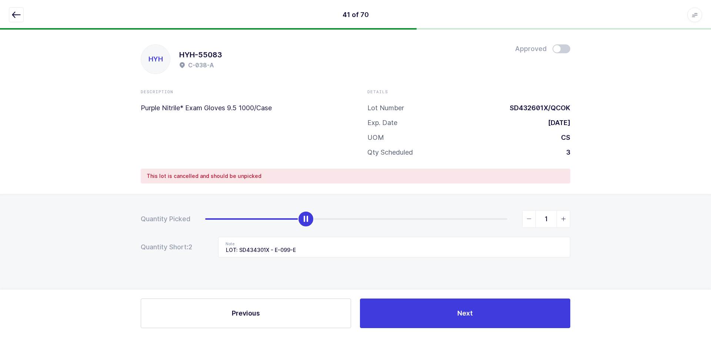
type input "0"
drag, startPoint x: 511, startPoint y: 221, endPoint x: 49, endPoint y: 203, distance: 462.2
click at [49, 203] on div "Quantity Picked 0 Quantity Short: 3 Note LOT: SD434301X - E-099-E" at bounding box center [355, 260] width 711 height 132
drag, startPoint x: 307, startPoint y: 247, endPoint x: 179, endPoint y: 255, distance: 128.1
click at [179, 255] on div "Quantity Short: 3 Note LOT: SD434301X - E-099-E" at bounding box center [356, 247] width 430 height 21
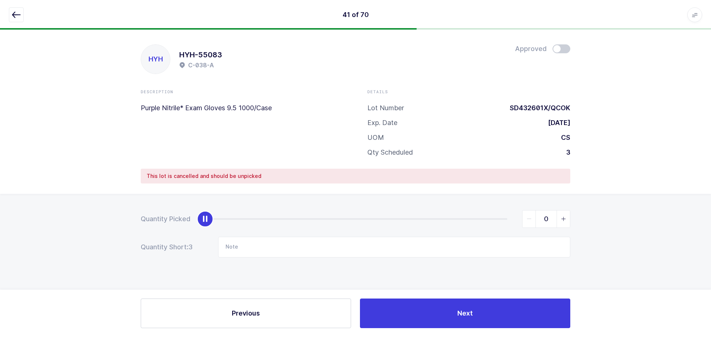
click at [14, 9] on button "button" at bounding box center [16, 14] width 15 height 15
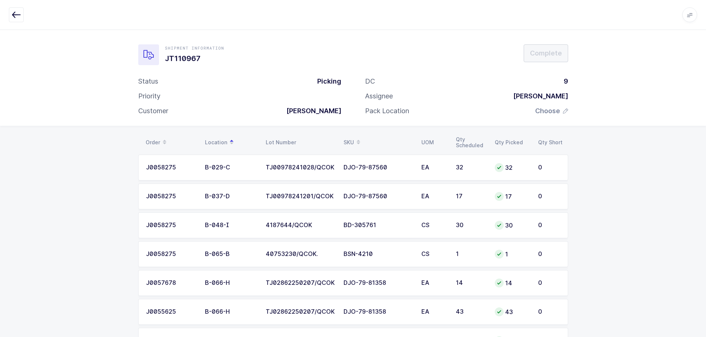
click at [354, 138] on span at bounding box center [358, 142] width 9 height 13
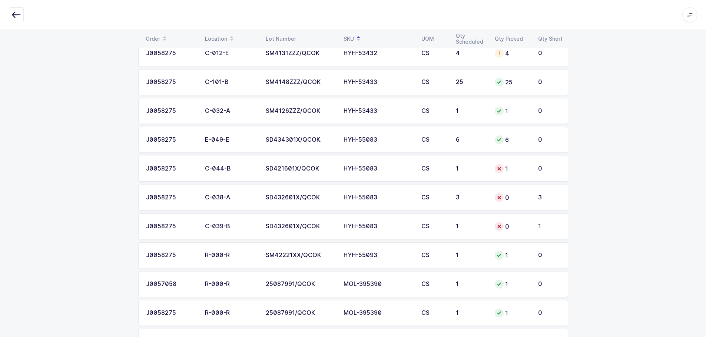
scroll to position [1743, 0]
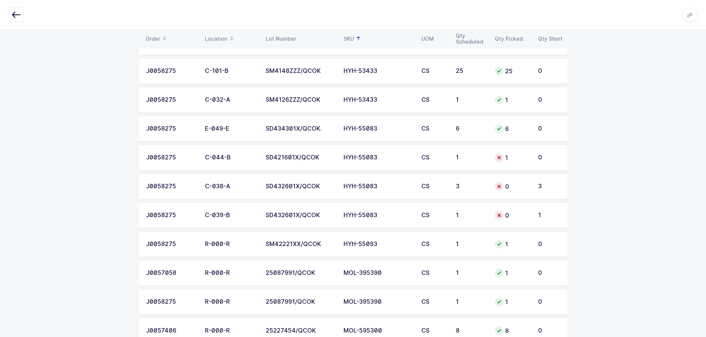
click at [378, 164] on td "HYH-55083" at bounding box center [378, 158] width 78 height 26
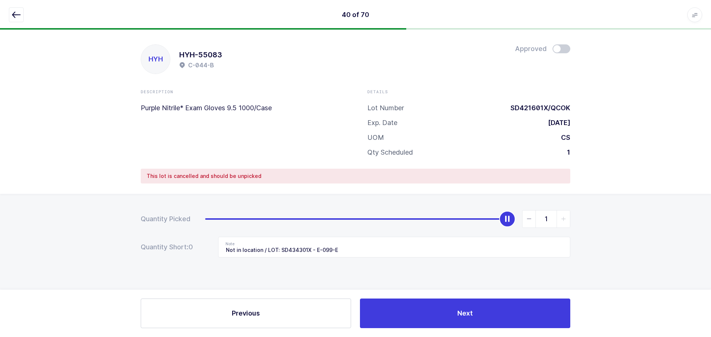
type input "0"
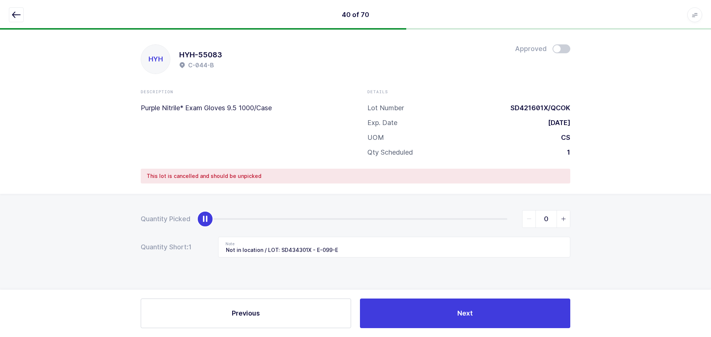
drag, startPoint x: 514, startPoint y: 217, endPoint x: 110, endPoint y: 213, distance: 404.4
click at [107, 216] on div "Quantity Picked 0 Quantity Short: 1 Note Not in location / LOT: SD434301X - E-0…" at bounding box center [355, 260] width 711 height 132
drag, startPoint x: 356, startPoint y: 249, endPoint x: 196, endPoint y: 249, distance: 160.4
click at [196, 249] on div "Quantity Short: 1 Note Not in location / LOT: SD434301X - E-099-E" at bounding box center [356, 247] width 430 height 21
click at [16, 17] on icon "button" at bounding box center [16, 14] width 9 height 9
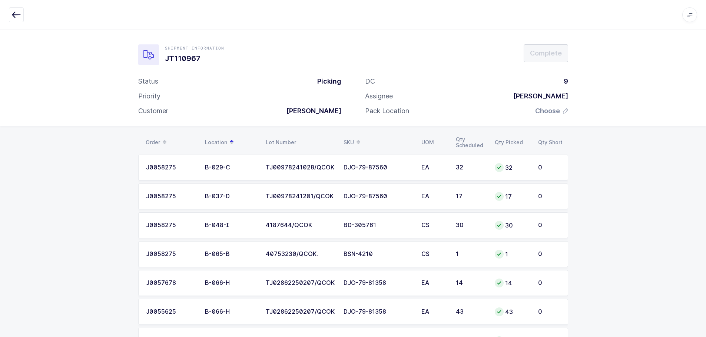
click at [360, 140] on span at bounding box center [358, 142] width 9 height 13
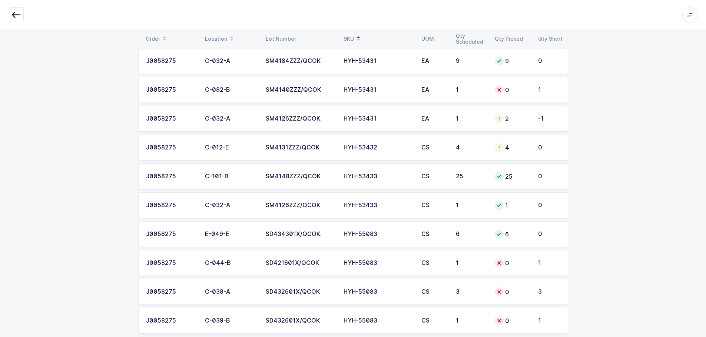
scroll to position [1632, 0]
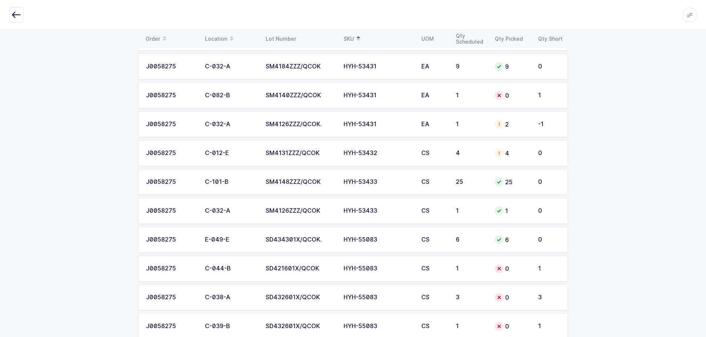
click at [364, 159] on td "HYH-53432" at bounding box center [378, 153] width 78 height 26
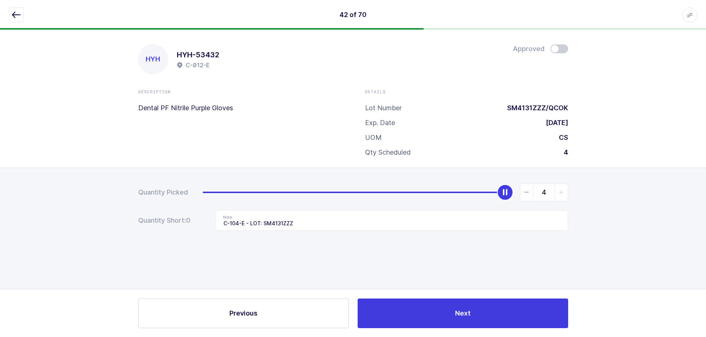
scroll to position [0, 0]
click at [566, 49] on span at bounding box center [562, 48] width 18 height 9
drag, startPoint x: 21, startPoint y: 12, endPoint x: 60, endPoint y: 49, distance: 54.0
click at [21, 13] on button "button" at bounding box center [16, 14] width 15 height 15
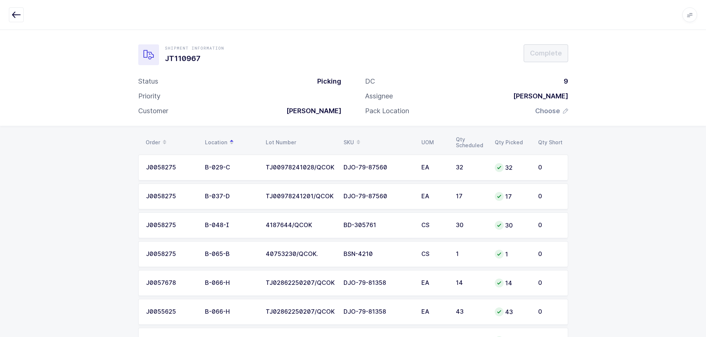
click at [351, 137] on div "SKU" at bounding box center [377, 142] width 69 height 13
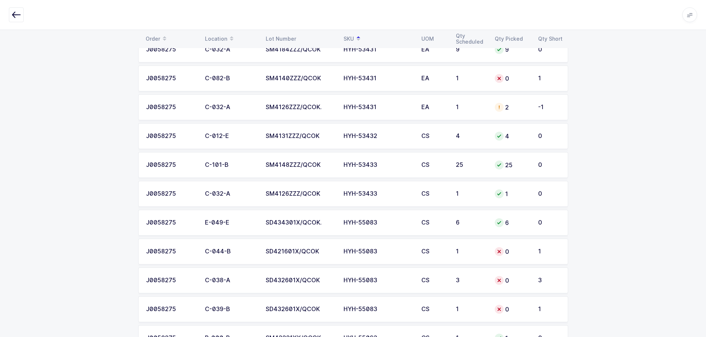
scroll to position [1632, 0]
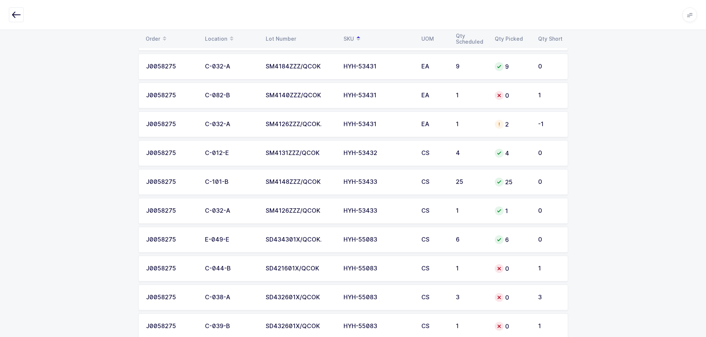
click at [457, 126] on div "1" at bounding box center [471, 124] width 30 height 7
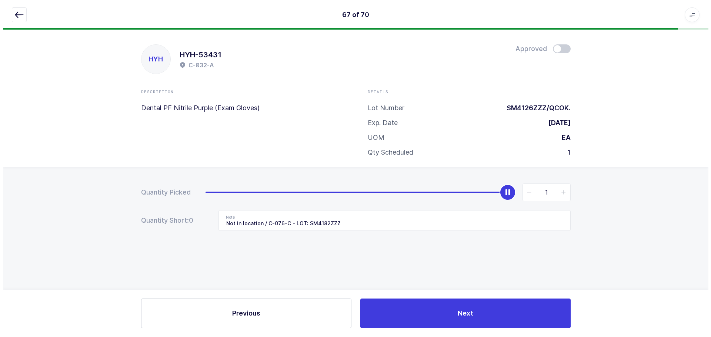
scroll to position [0, 0]
click at [563, 43] on div "HYH HYH-53431 C-032-A Approved Description Dental PF Nitrile Purple (Exam Glove…" at bounding box center [355, 99] width 711 height 138
click at [562, 48] on span at bounding box center [562, 48] width 18 height 9
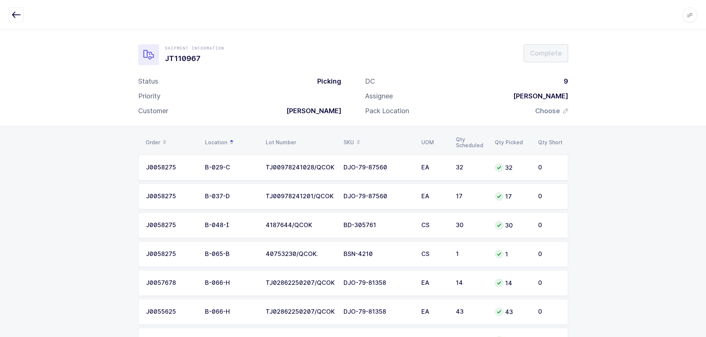
click at [352, 139] on div "SKU" at bounding box center [377, 142] width 69 height 13
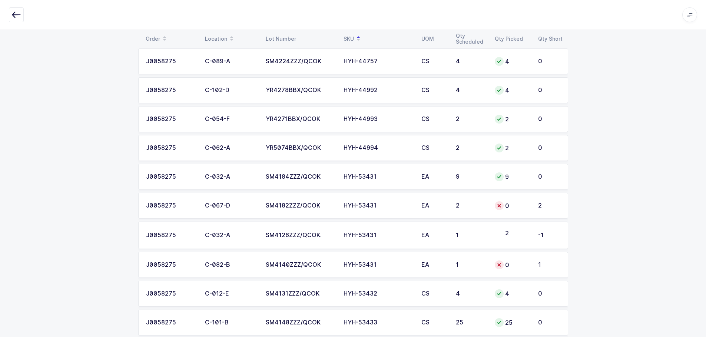
scroll to position [1444, 0]
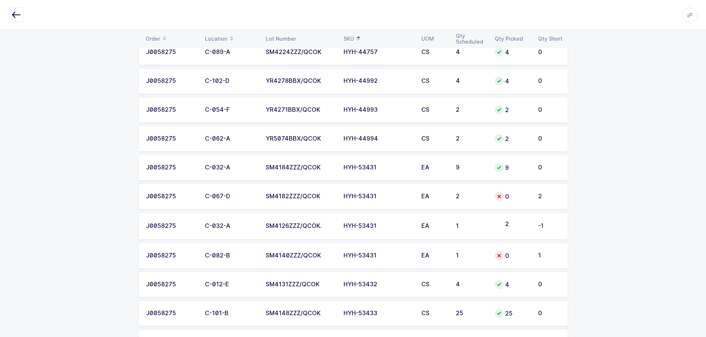
click at [516, 199] on div "0" at bounding box center [511, 196] width 34 height 9
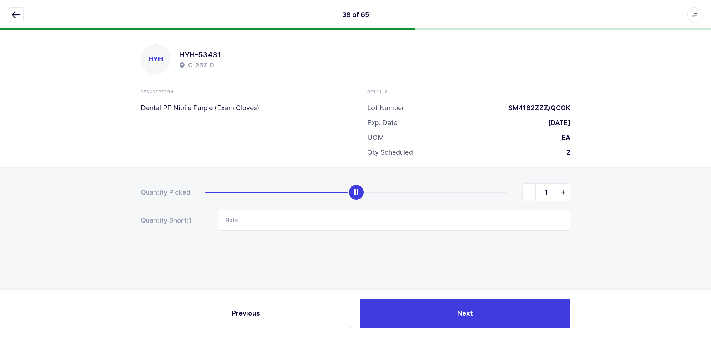
type input "2"
click at [562, 193] on icon "slider between 0 and 2" at bounding box center [563, 192] width 5 height 5
click at [16, 12] on icon "button" at bounding box center [16, 14] width 9 height 9
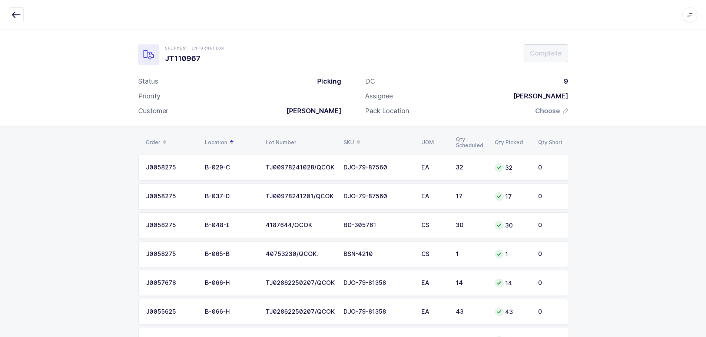
click at [355, 140] on span at bounding box center [358, 142] width 9 height 13
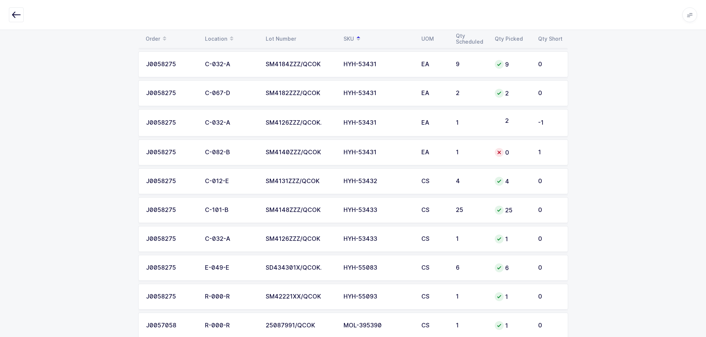
scroll to position [1526, 0]
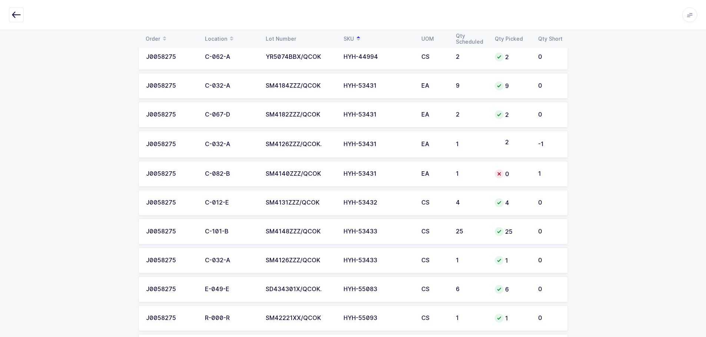
click at [460, 177] on div "1" at bounding box center [471, 174] width 30 height 7
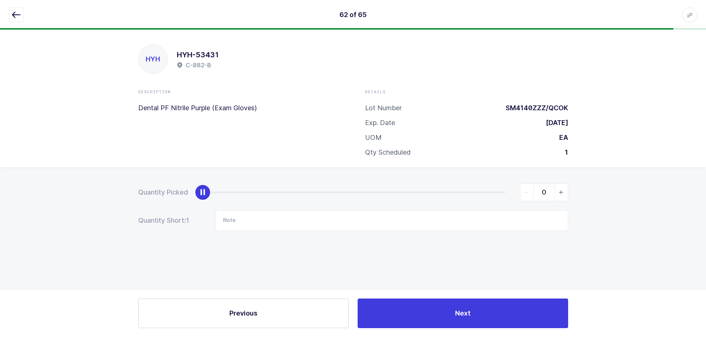
scroll to position [0, 0]
drag, startPoint x: 570, startPoint y: 192, endPoint x: 566, endPoint y: 192, distance: 4.1
click at [570, 192] on div "0" at bounding box center [546, 193] width 48 height 18
click at [564, 192] on icon "slider between 0 and 1" at bounding box center [563, 192] width 5 height 5
type input "1"
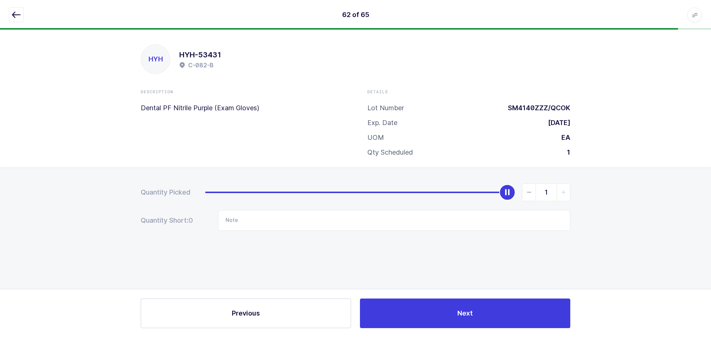
click at [17, 11] on icon "button" at bounding box center [16, 14] width 9 height 9
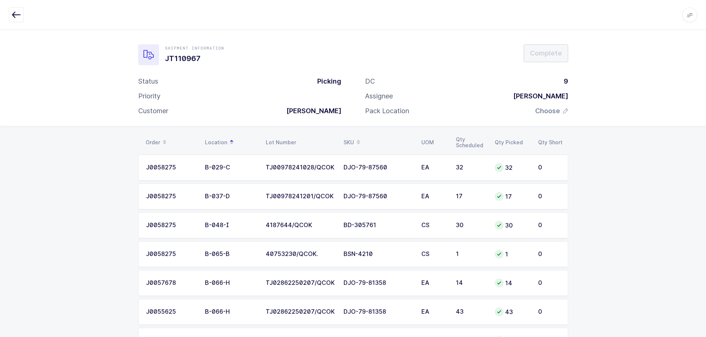
click at [345, 137] on div "SKU" at bounding box center [377, 142] width 69 height 13
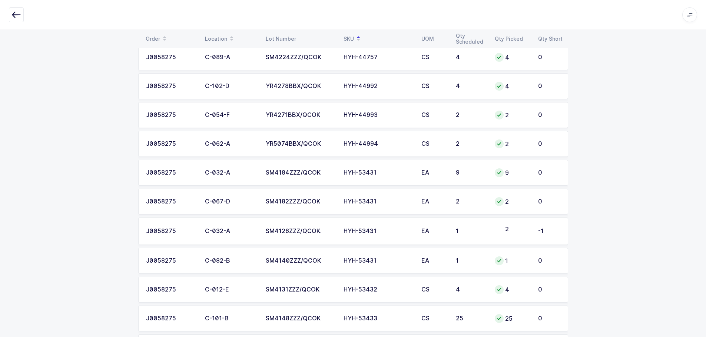
scroll to position [1452, 0]
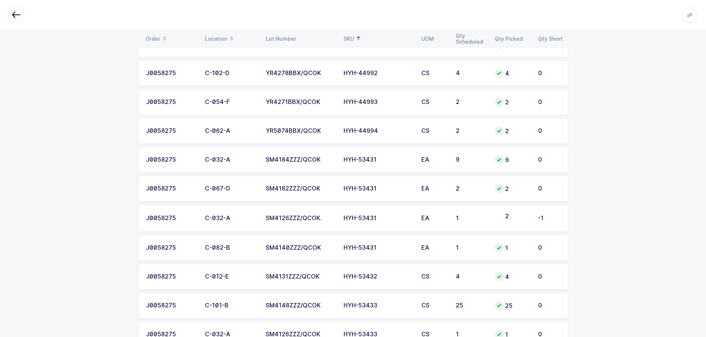
click at [463, 207] on td "1" at bounding box center [470, 218] width 39 height 27
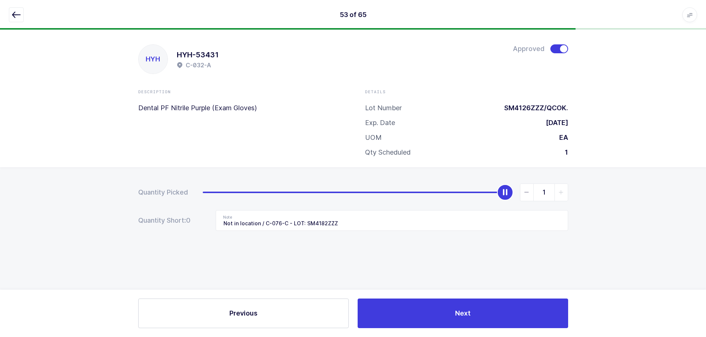
scroll to position [0, 0]
click at [16, 14] on icon "button" at bounding box center [16, 14] width 9 height 9
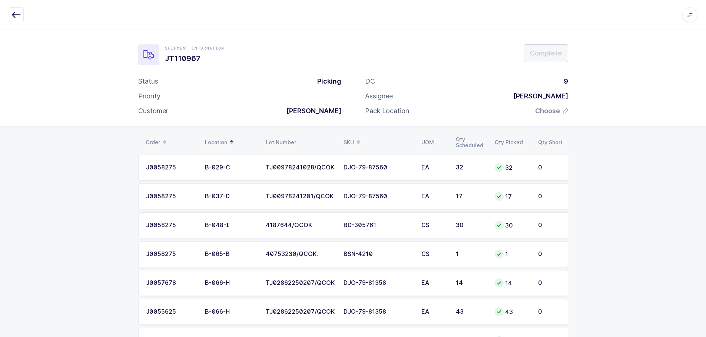
click at [351, 138] on div "SKU" at bounding box center [377, 142] width 69 height 13
click at [555, 107] on span "Choose" at bounding box center [547, 111] width 25 height 9
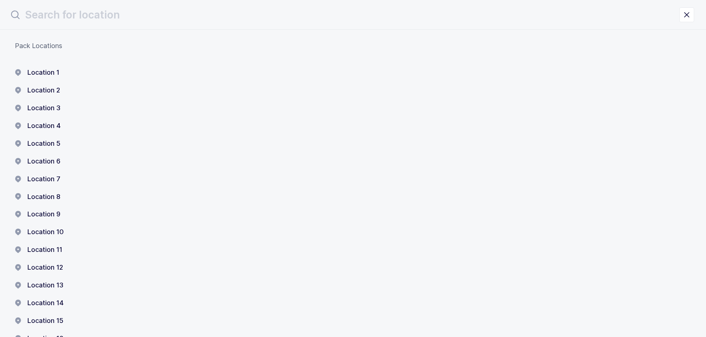
click at [46, 74] on button "Location 1" at bounding box center [37, 72] width 44 height 9
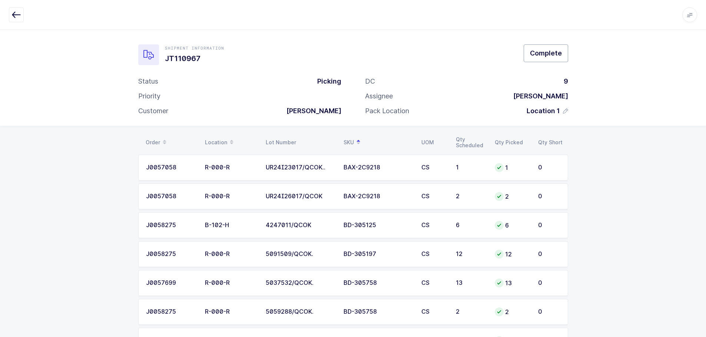
click at [537, 52] on span "Complete" at bounding box center [546, 53] width 32 height 9
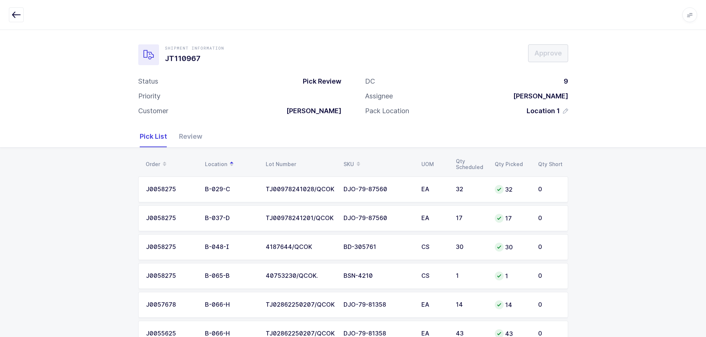
click at [183, 136] on div "Review" at bounding box center [187, 136] width 29 height 21
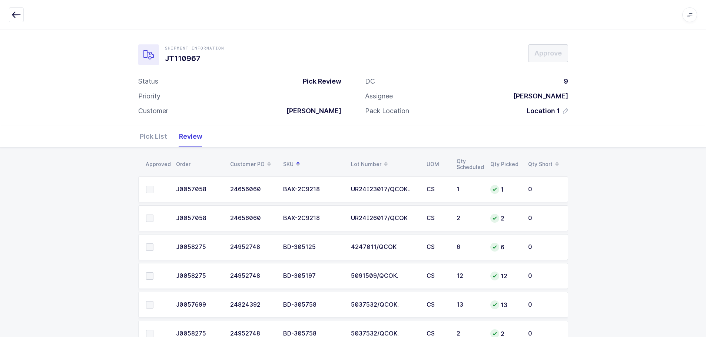
click at [150, 192] on span at bounding box center [149, 189] width 7 height 7
click at [153, 186] on input "checkbox" at bounding box center [153, 186] width 0 height 0
click at [149, 219] on span at bounding box center [149, 218] width 7 height 7
click at [153, 215] on input "checkbox" at bounding box center [153, 215] width 0 height 0
click at [152, 244] on span at bounding box center [149, 247] width 7 height 7
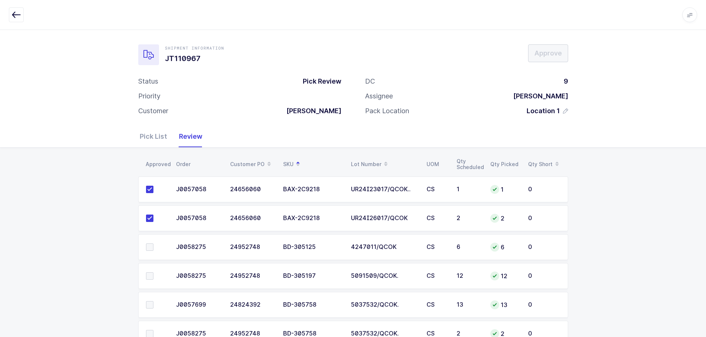
click at [153, 244] on input "checkbox" at bounding box center [153, 244] width 0 height 0
click at [153, 277] on label at bounding box center [156, 276] width 21 height 7
click at [153, 273] on input "checkbox" at bounding box center [153, 273] width 0 height 0
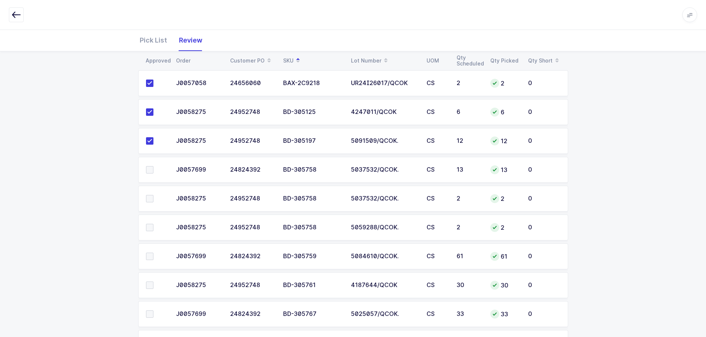
scroll to position [148, 0]
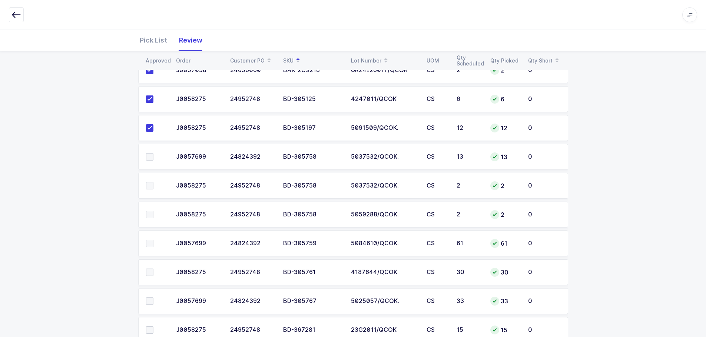
click at [151, 157] on span at bounding box center [149, 156] width 7 height 7
click at [153, 153] on input "checkbox" at bounding box center [153, 153] width 0 height 0
click at [149, 186] on span at bounding box center [149, 185] width 7 height 7
click at [153, 182] on input "checkbox" at bounding box center [153, 182] width 0 height 0
click at [151, 217] on span at bounding box center [149, 214] width 7 height 7
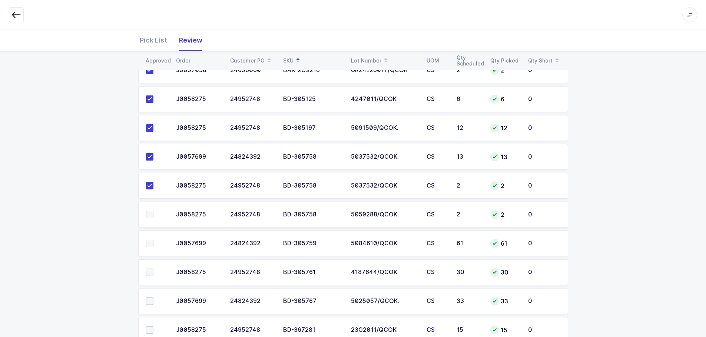
click at [153, 211] on input "checkbox" at bounding box center [153, 211] width 0 height 0
drag, startPoint x: 150, startPoint y: 242, endPoint x: 152, endPoint y: 259, distance: 16.9
click at [150, 243] on span at bounding box center [149, 243] width 7 height 7
click at [153, 240] on input "checkbox" at bounding box center [153, 240] width 0 height 0
click at [149, 270] on span at bounding box center [149, 272] width 7 height 7
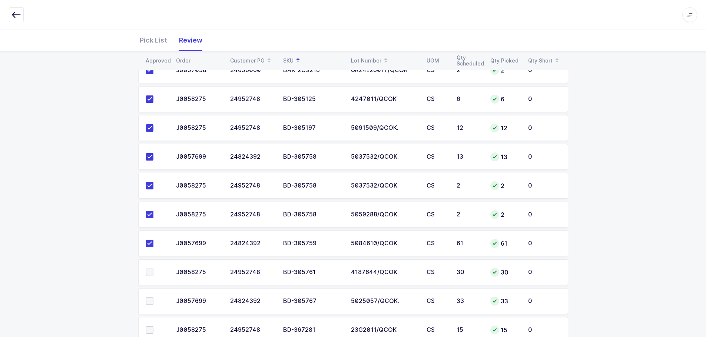
click at [153, 269] on input "checkbox" at bounding box center [153, 269] width 0 height 0
click at [150, 304] on span at bounding box center [149, 301] width 7 height 7
click at [153, 298] on input "checkbox" at bounding box center [153, 298] width 0 height 0
click at [150, 328] on span at bounding box center [149, 330] width 7 height 7
click at [153, 327] on input "checkbox" at bounding box center [153, 327] width 0 height 0
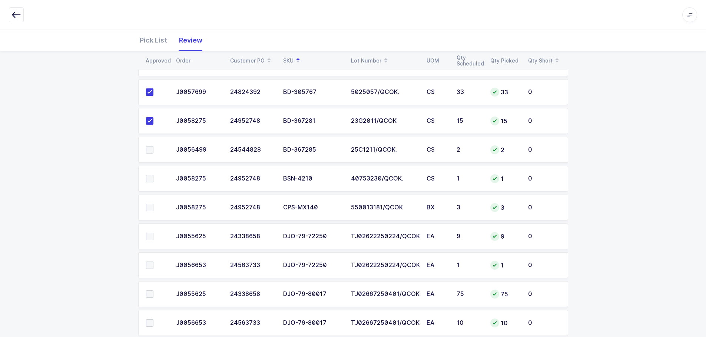
scroll to position [370, 0]
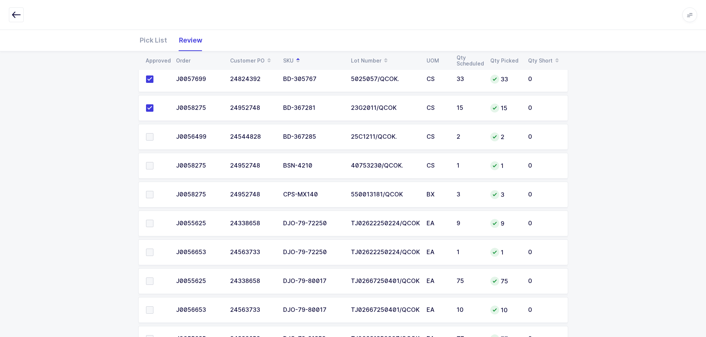
click at [151, 136] on span at bounding box center [149, 136] width 7 height 7
click at [153, 133] on input "checkbox" at bounding box center [153, 133] width 0 height 0
click at [147, 165] on span at bounding box center [149, 165] width 7 height 7
click at [153, 162] on input "checkbox" at bounding box center [153, 162] width 0 height 0
click at [149, 198] on span at bounding box center [149, 194] width 7 height 7
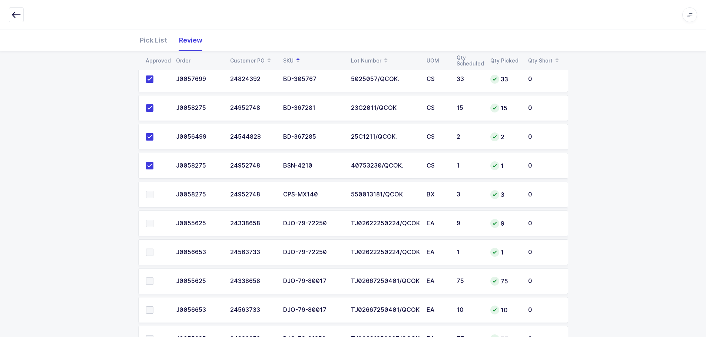
click at [153, 191] on input "checkbox" at bounding box center [153, 191] width 0 height 0
click at [147, 224] on span at bounding box center [149, 223] width 7 height 7
click at [153, 220] on input "checkbox" at bounding box center [153, 220] width 0 height 0
click at [152, 250] on span at bounding box center [149, 252] width 7 height 7
click at [153, 249] on input "checkbox" at bounding box center [153, 249] width 0 height 0
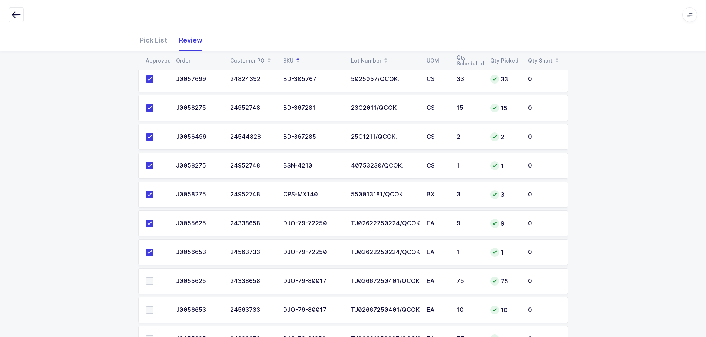
click at [149, 285] on span at bounding box center [149, 281] width 7 height 7
click at [153, 278] on input "checkbox" at bounding box center [153, 278] width 0 height 0
click at [151, 312] on span at bounding box center [149, 310] width 7 height 7
click at [153, 307] on input "checkbox" at bounding box center [153, 307] width 0 height 0
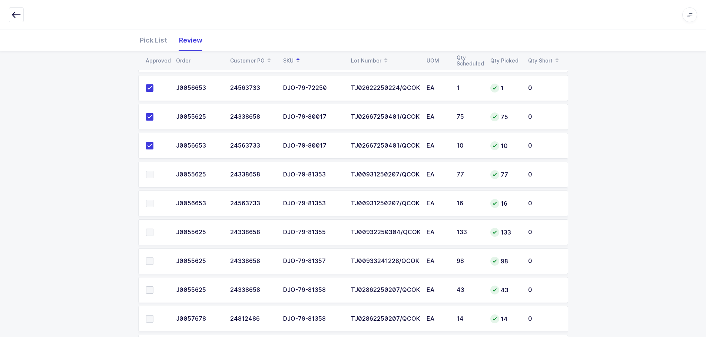
scroll to position [593, 0]
click at [147, 116] on span at bounding box center [149, 116] width 7 height 7
click at [153, 113] on input "checkbox" at bounding box center [153, 113] width 0 height 0
click at [148, 149] on span at bounding box center [149, 145] width 7 height 7
click at [153, 142] on input "checkbox" at bounding box center [153, 142] width 0 height 0
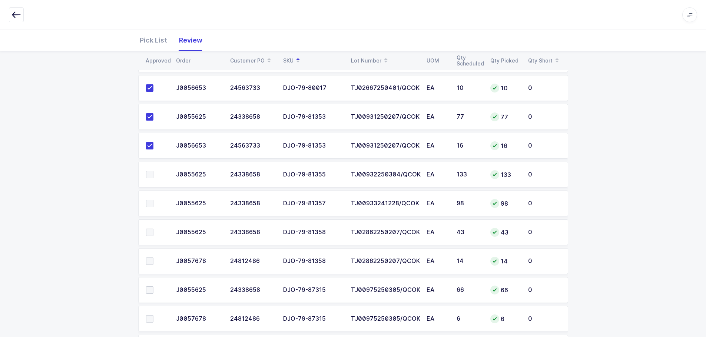
click at [148, 175] on span at bounding box center [149, 174] width 7 height 7
click at [153, 171] on input "checkbox" at bounding box center [153, 171] width 0 height 0
click at [150, 205] on span at bounding box center [149, 203] width 7 height 7
click at [153, 200] on input "checkbox" at bounding box center [153, 200] width 0 height 0
click at [150, 229] on span at bounding box center [149, 232] width 7 height 7
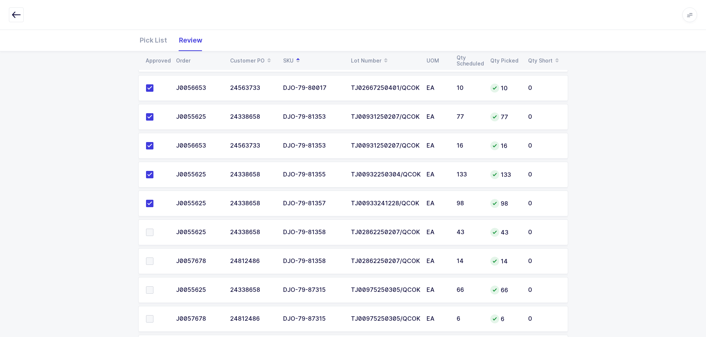
click at [153, 229] on input "checkbox" at bounding box center [153, 229] width 0 height 0
drag, startPoint x: 149, startPoint y: 261, endPoint x: 153, endPoint y: 278, distance: 17.4
click at [149, 261] on span at bounding box center [149, 261] width 7 height 7
click at [153, 258] on input "checkbox" at bounding box center [153, 258] width 0 height 0
click at [144, 287] on td at bounding box center [154, 290] width 33 height 26
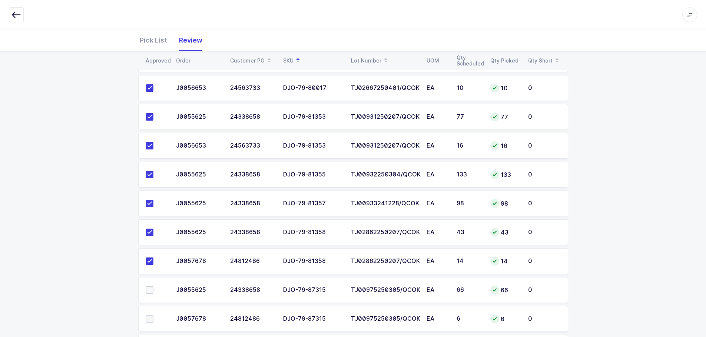
click at [149, 288] on span at bounding box center [149, 290] width 7 height 7
click at [153, 287] on input "checkbox" at bounding box center [153, 287] width 0 height 0
click at [150, 320] on span at bounding box center [149, 319] width 7 height 7
click at [153, 316] on input "checkbox" at bounding box center [153, 316] width 0 height 0
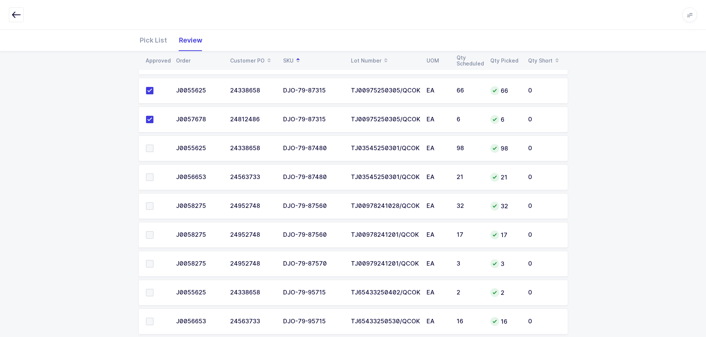
scroll to position [815, 0]
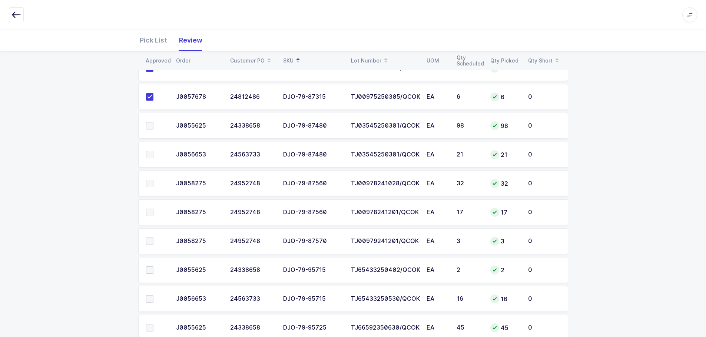
click at [150, 126] on span at bounding box center [149, 125] width 7 height 7
click at [153, 122] on input "checkbox" at bounding box center [153, 122] width 0 height 0
click at [150, 156] on span at bounding box center [149, 154] width 7 height 7
click at [153, 151] on input "checkbox" at bounding box center [153, 151] width 0 height 0
click at [149, 187] on span at bounding box center [149, 183] width 7 height 7
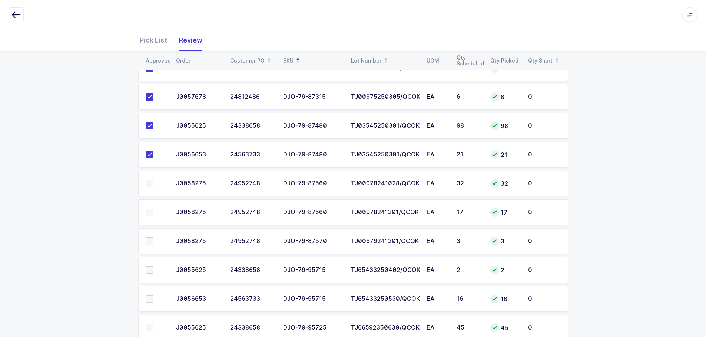
click at [153, 180] on input "checkbox" at bounding box center [153, 180] width 0 height 0
drag, startPoint x: 149, startPoint y: 209, endPoint x: 151, endPoint y: 221, distance: 12.7
click at [149, 210] on span at bounding box center [149, 212] width 7 height 7
click at [153, 209] on input "checkbox" at bounding box center [153, 209] width 0 height 0
click at [150, 240] on span at bounding box center [149, 241] width 7 height 7
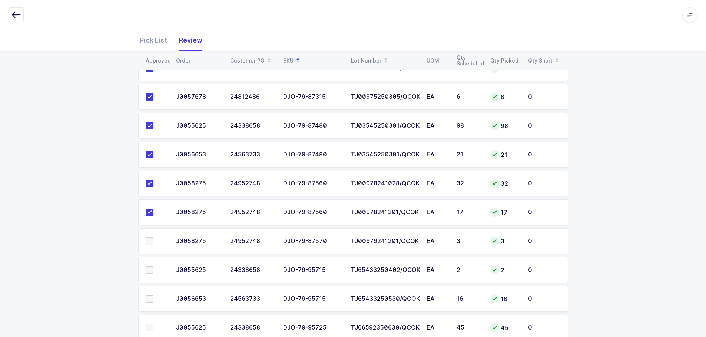
click at [153, 238] on input "checkbox" at bounding box center [153, 238] width 0 height 0
drag, startPoint x: 150, startPoint y: 267, endPoint x: 154, endPoint y: 279, distance: 12.9
click at [150, 267] on span at bounding box center [149, 270] width 7 height 7
click at [153, 267] on input "checkbox" at bounding box center [153, 267] width 0 height 0
drag, startPoint x: 153, startPoint y: 298, endPoint x: 153, endPoint y: 313, distance: 14.4
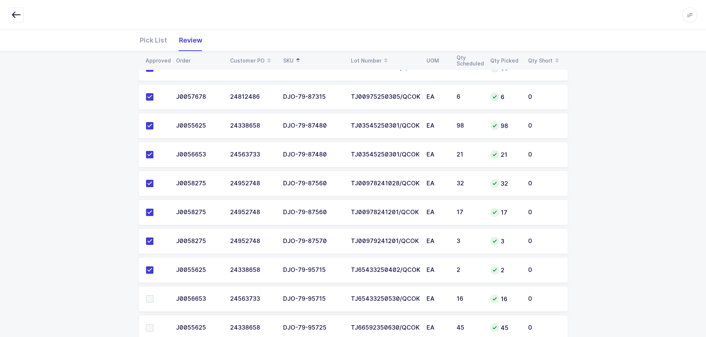
click at [152, 298] on span at bounding box center [149, 299] width 7 height 7
click at [153, 296] on input "checkbox" at bounding box center [153, 296] width 0 height 0
drag, startPoint x: 149, startPoint y: 324, endPoint x: 168, endPoint y: 323, distance: 18.6
click at [150, 324] on span at bounding box center [149, 327] width 7 height 7
click at [153, 324] on input "checkbox" at bounding box center [153, 324] width 0 height 0
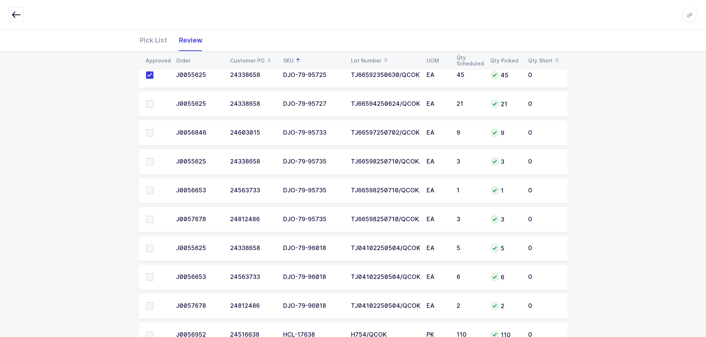
scroll to position [1074, 0]
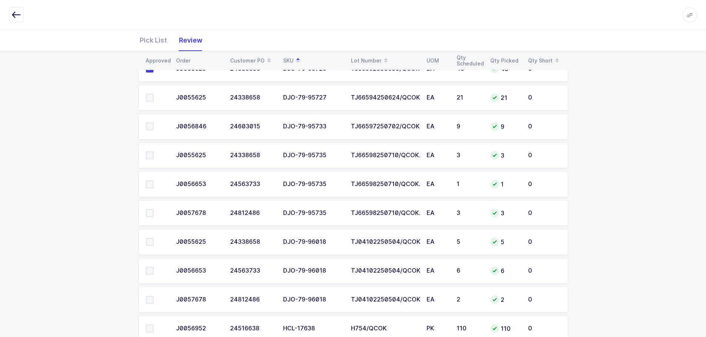
click at [152, 95] on span at bounding box center [149, 97] width 7 height 7
click at [153, 94] on input "checkbox" at bounding box center [153, 94] width 0 height 0
click at [149, 125] on span at bounding box center [149, 126] width 7 height 7
click at [153, 123] on input "checkbox" at bounding box center [153, 123] width 0 height 0
click at [149, 156] on span at bounding box center [149, 155] width 7 height 7
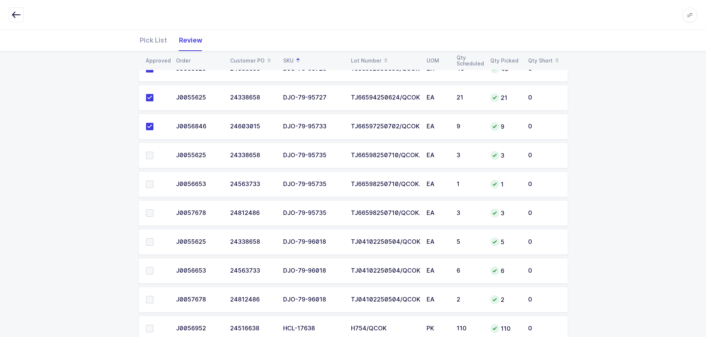
click at [153, 152] on input "checkbox" at bounding box center [153, 152] width 0 height 0
click at [149, 187] on span at bounding box center [149, 184] width 7 height 7
click at [153, 181] on input "checkbox" at bounding box center [153, 181] width 0 height 0
click at [149, 216] on span at bounding box center [149, 213] width 7 height 7
click at [153, 210] on input "checkbox" at bounding box center [153, 210] width 0 height 0
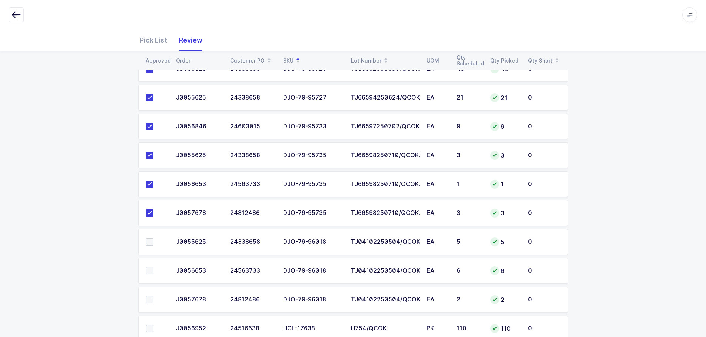
drag, startPoint x: 150, startPoint y: 244, endPoint x: 152, endPoint y: 269, distance: 24.9
click at [150, 244] on span at bounding box center [149, 242] width 7 height 7
click at [153, 239] on input "checkbox" at bounding box center [153, 239] width 0 height 0
click at [151, 269] on span at bounding box center [149, 270] width 7 height 7
click at [153, 267] on input "checkbox" at bounding box center [153, 267] width 0 height 0
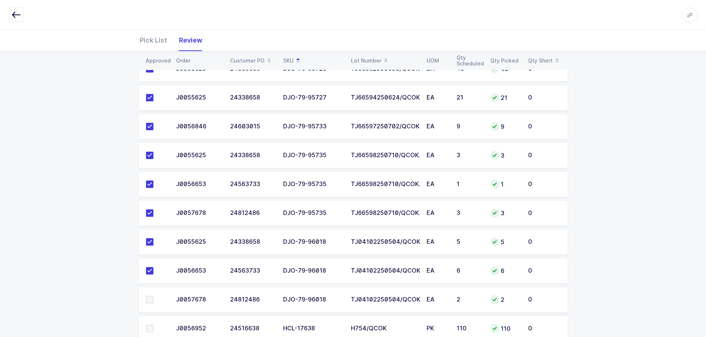
click at [148, 300] on span at bounding box center [149, 299] width 7 height 7
click at [153, 296] on input "checkbox" at bounding box center [153, 296] width 0 height 0
drag, startPoint x: 148, startPoint y: 329, endPoint x: 155, endPoint y: 327, distance: 7.3
click at [148, 330] on span at bounding box center [149, 328] width 7 height 7
click at [153, 325] on input "checkbox" at bounding box center [153, 325] width 0 height 0
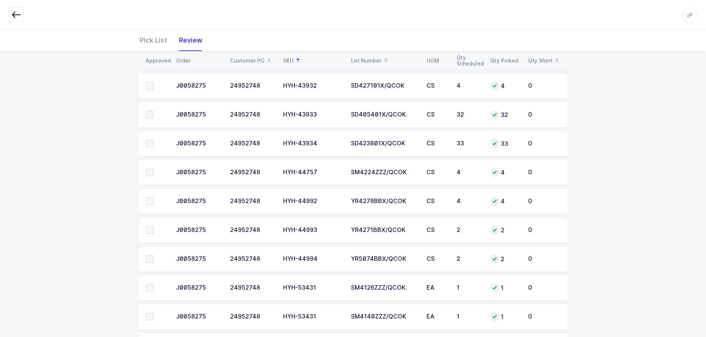
scroll to position [1296, 0]
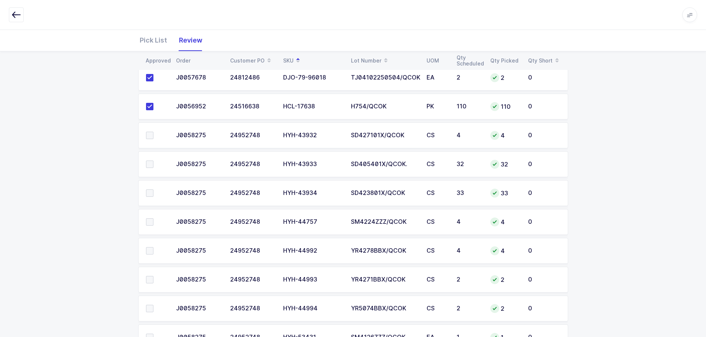
click at [149, 135] on span at bounding box center [149, 135] width 7 height 7
click at [153, 132] on input "checkbox" at bounding box center [153, 132] width 0 height 0
click at [151, 164] on span at bounding box center [149, 164] width 7 height 7
click at [153, 161] on input "checkbox" at bounding box center [153, 161] width 0 height 0
click at [150, 195] on span at bounding box center [149, 193] width 7 height 7
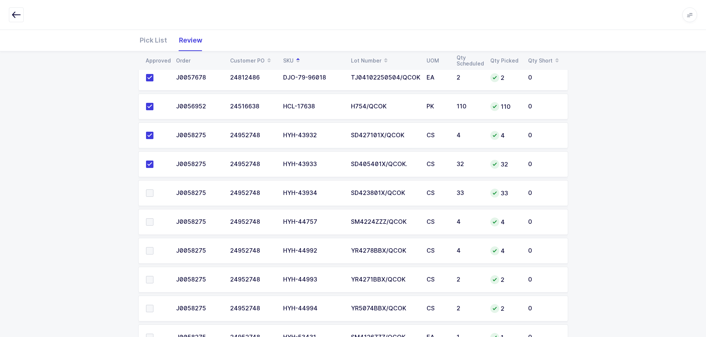
click at [153, 190] on input "checkbox" at bounding box center [153, 190] width 0 height 0
click at [149, 227] on td at bounding box center [154, 222] width 33 height 26
drag, startPoint x: 149, startPoint y: 222, endPoint x: 149, endPoint y: 230, distance: 7.8
click at [149, 223] on span at bounding box center [149, 222] width 7 height 7
click at [153, 219] on input "checkbox" at bounding box center [153, 219] width 0 height 0
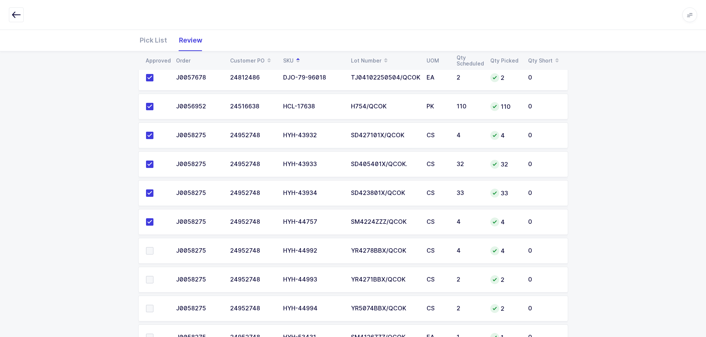
click at [149, 248] on span at bounding box center [149, 250] width 7 height 7
click at [153, 247] on input "checkbox" at bounding box center [153, 247] width 0 height 0
drag, startPoint x: 151, startPoint y: 276, endPoint x: 156, endPoint y: 277, distance: 4.8
click at [151, 277] on span at bounding box center [149, 279] width 7 height 7
click at [153, 276] on input "checkbox" at bounding box center [153, 276] width 0 height 0
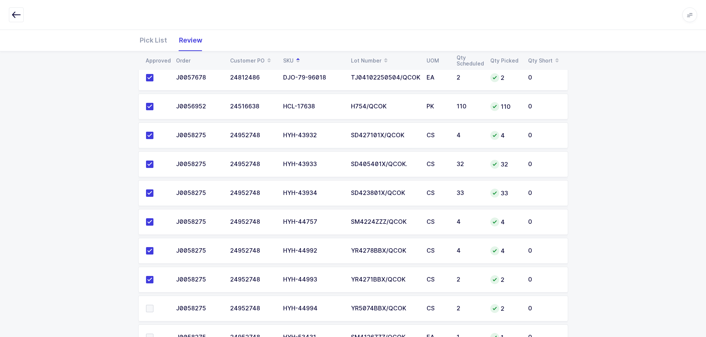
click at [153, 311] on span at bounding box center [149, 308] width 7 height 7
click at [153, 305] on input "checkbox" at bounding box center [153, 305] width 0 height 0
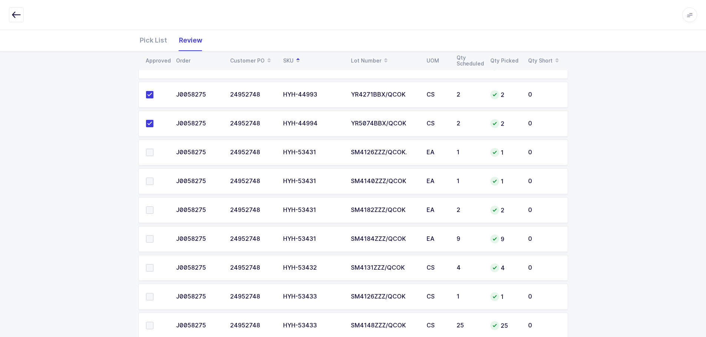
click at [146, 153] on span at bounding box center [149, 152] width 7 height 7
click at [153, 149] on input "checkbox" at bounding box center [153, 149] width 0 height 0
drag, startPoint x: 150, startPoint y: 179, endPoint x: 148, endPoint y: 197, distance: 18.6
click at [149, 179] on span at bounding box center [149, 181] width 7 height 7
click at [153, 178] on input "checkbox" at bounding box center [153, 178] width 0 height 0
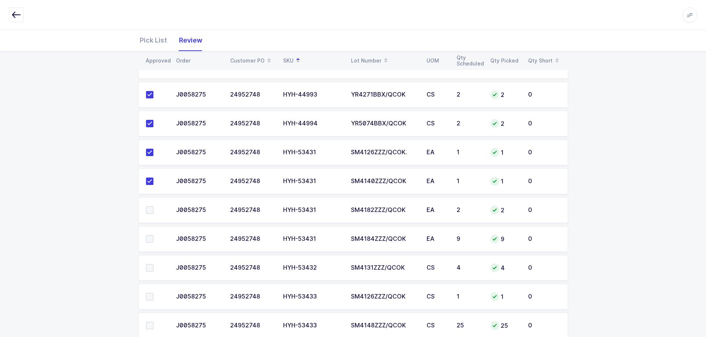
click at [148, 210] on span at bounding box center [149, 210] width 7 height 7
click at [153, 207] on input "checkbox" at bounding box center [153, 207] width 0 height 0
click at [149, 244] on td at bounding box center [154, 239] width 33 height 26
click at [151, 244] on td at bounding box center [154, 239] width 33 height 26
drag, startPoint x: 147, startPoint y: 237, endPoint x: 152, endPoint y: 247, distance: 11.1
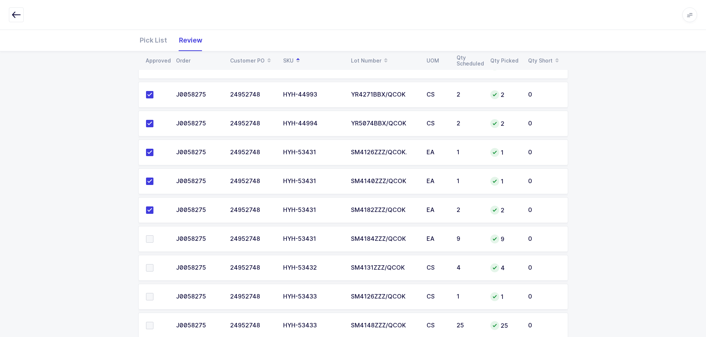
click at [147, 240] on span at bounding box center [149, 239] width 7 height 7
click at [153, 236] on input "checkbox" at bounding box center [153, 236] width 0 height 0
click at [147, 269] on span at bounding box center [149, 267] width 7 height 7
click at [153, 264] on input "checkbox" at bounding box center [153, 264] width 0 height 0
drag, startPoint x: 150, startPoint y: 296, endPoint x: 155, endPoint y: 306, distance: 10.4
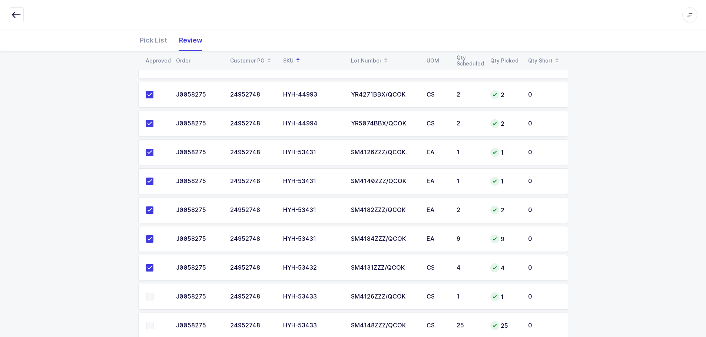
click at [150, 297] on span at bounding box center [149, 296] width 7 height 7
click at [153, 293] on input "checkbox" at bounding box center [153, 293] width 0 height 0
click at [150, 325] on span at bounding box center [149, 325] width 7 height 7
click at [153, 322] on input "checkbox" at bounding box center [153, 322] width 0 height 0
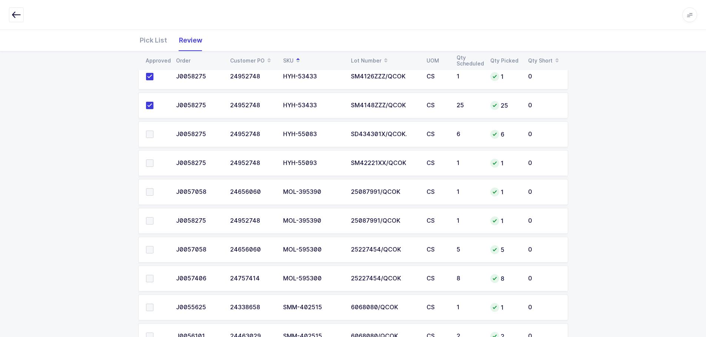
scroll to position [1704, 0]
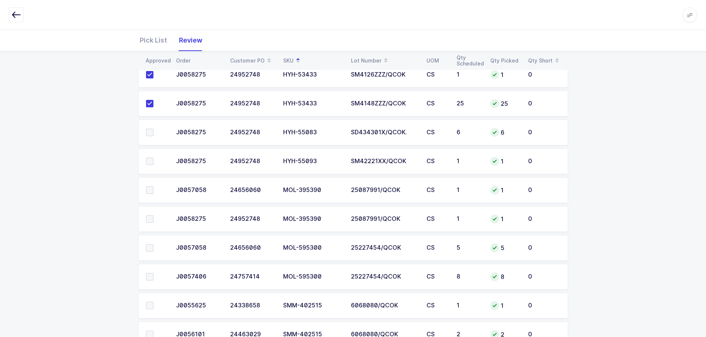
click at [151, 133] on span at bounding box center [149, 132] width 7 height 7
click at [153, 129] on input "checkbox" at bounding box center [153, 129] width 0 height 0
click at [149, 158] on span at bounding box center [149, 161] width 7 height 7
click at [153, 158] on input "checkbox" at bounding box center [153, 158] width 0 height 0
click at [150, 193] on span at bounding box center [149, 190] width 7 height 7
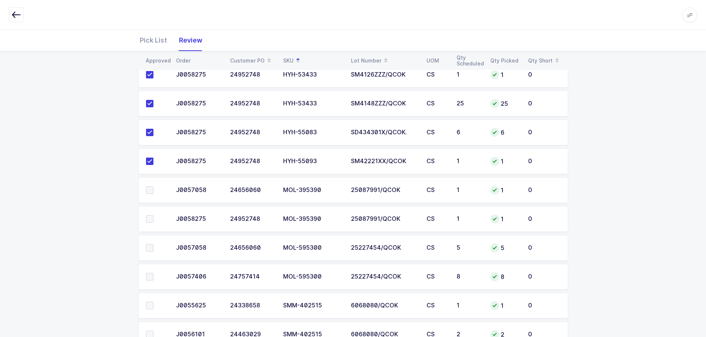
click at [153, 187] on input "checkbox" at bounding box center [153, 187] width 0 height 0
click at [150, 220] on span at bounding box center [149, 219] width 7 height 7
click at [153, 216] on input "checkbox" at bounding box center [153, 216] width 0 height 0
drag, startPoint x: 151, startPoint y: 247, endPoint x: 159, endPoint y: 262, distance: 17.6
click at [151, 247] on span at bounding box center [149, 247] width 7 height 7
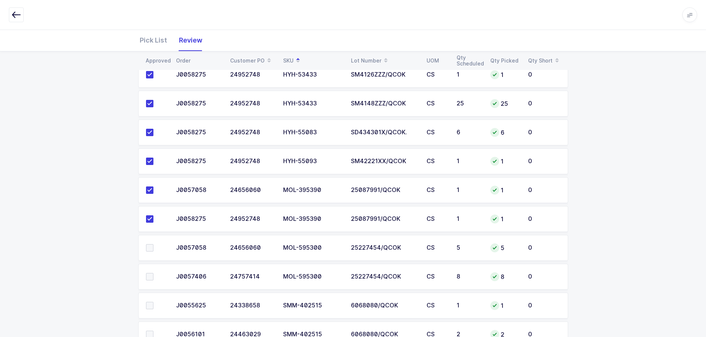
click at [153, 244] on input "checkbox" at bounding box center [153, 244] width 0 height 0
drag, startPoint x: 149, startPoint y: 279, endPoint x: 152, endPoint y: 291, distance: 13.0
click at [149, 280] on span at bounding box center [149, 276] width 7 height 7
click at [153, 273] on input "checkbox" at bounding box center [153, 273] width 0 height 0
click at [150, 306] on span at bounding box center [149, 305] width 7 height 7
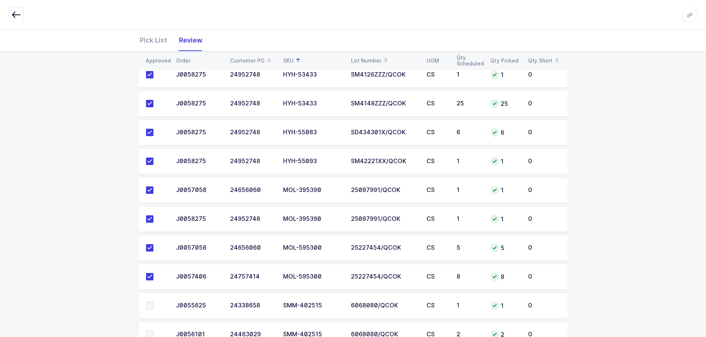
click at [153, 302] on input "checkbox" at bounding box center [153, 302] width 0 height 0
click at [149, 335] on span at bounding box center [149, 334] width 7 height 7
click at [153, 331] on input "checkbox" at bounding box center [153, 331] width 0 height 0
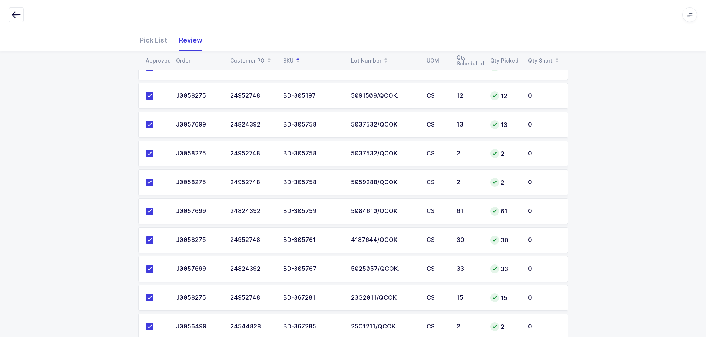
scroll to position [0, 0]
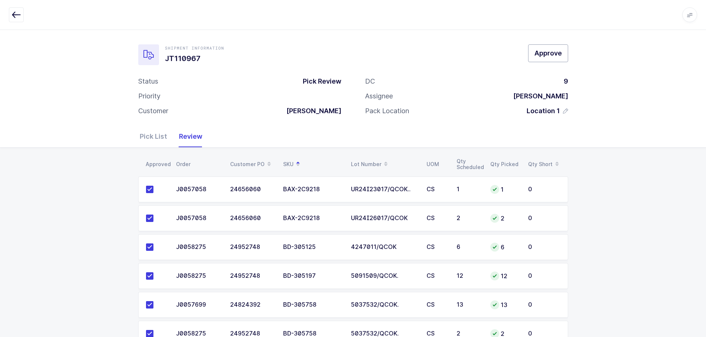
click at [545, 47] on button "Approve" at bounding box center [548, 53] width 40 height 18
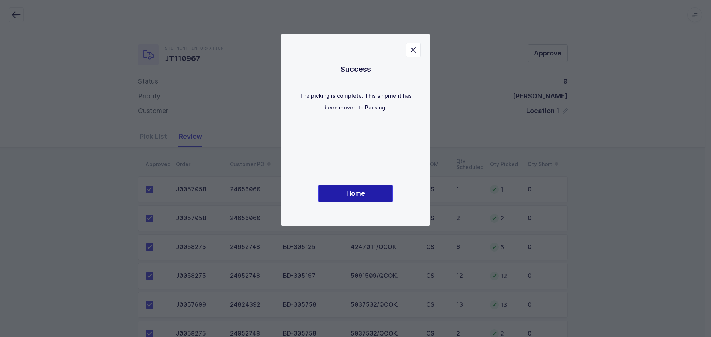
click at [380, 193] on button "Home" at bounding box center [356, 194] width 74 height 18
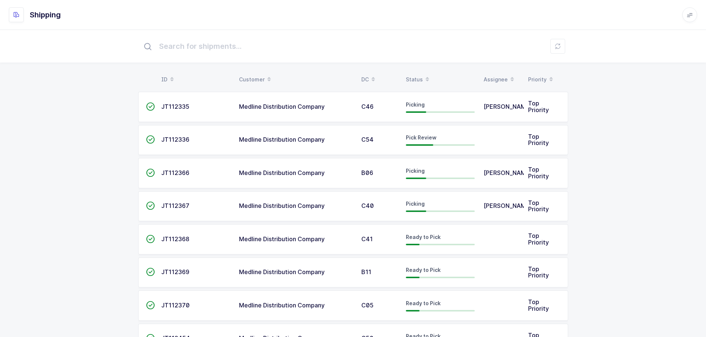
click at [415, 71] on table "ID Customer DC Status Assignee Priority" at bounding box center [353, 79] width 430 height 19
click at [414, 74] on div "Status" at bounding box center [440, 79] width 69 height 13
